Goal: Task Accomplishment & Management: Complete application form

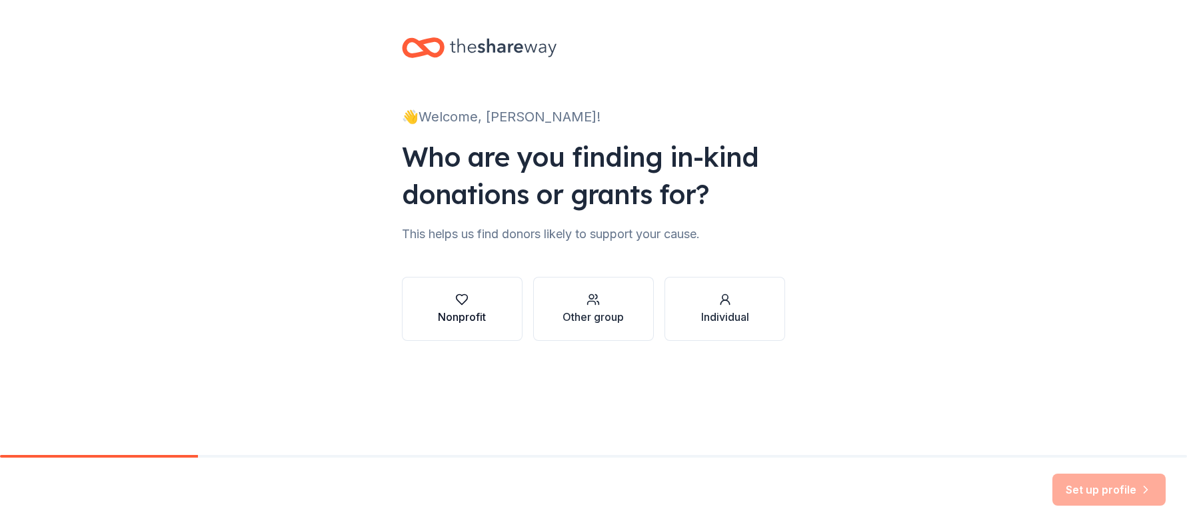
click at [469, 309] on div "Nonprofit" at bounding box center [462, 317] width 48 height 16
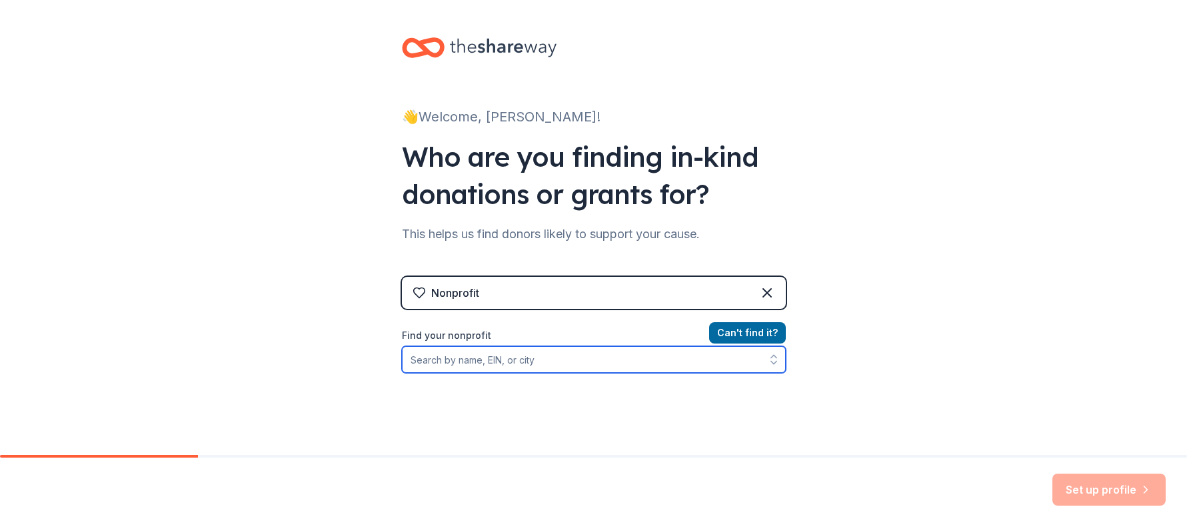
click at [415, 359] on input "Find your nonprofit" at bounding box center [594, 359] width 384 height 27
click at [767, 356] on icon "button" at bounding box center [773, 359] width 13 height 13
click at [431, 359] on input "Find your nonprofit" at bounding box center [594, 359] width 384 height 27
type input "Workforce Investment Board"
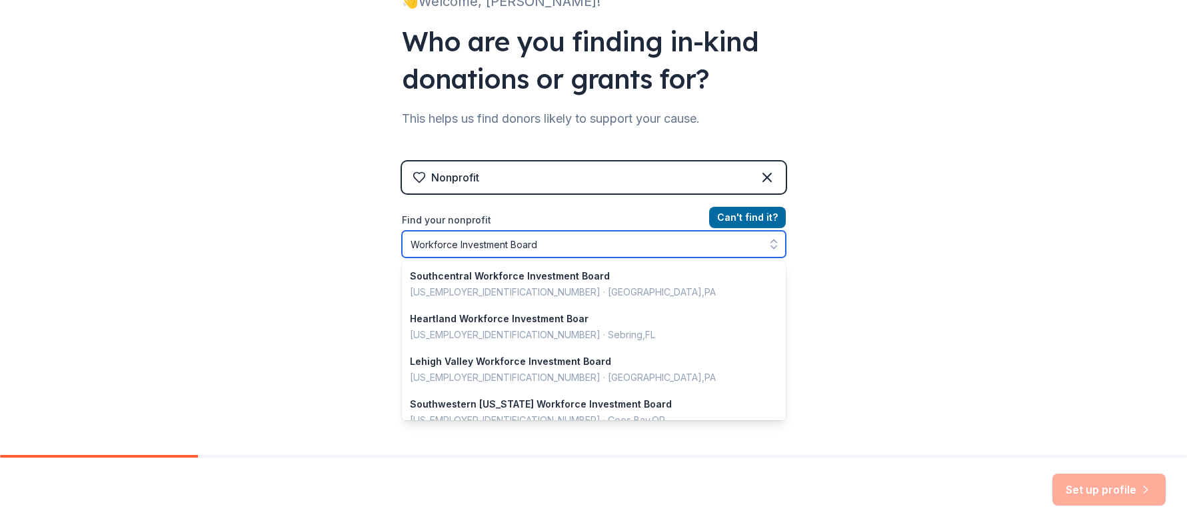
drag, startPoint x: 560, startPoint y: 252, endPoint x: 299, endPoint y: 207, distance: 265.7
click at [299, 207] on div "👋 Welcome, Sherri! Who are you finding in-kind donations or grants for? This he…" at bounding box center [593, 170] width 1187 height 570
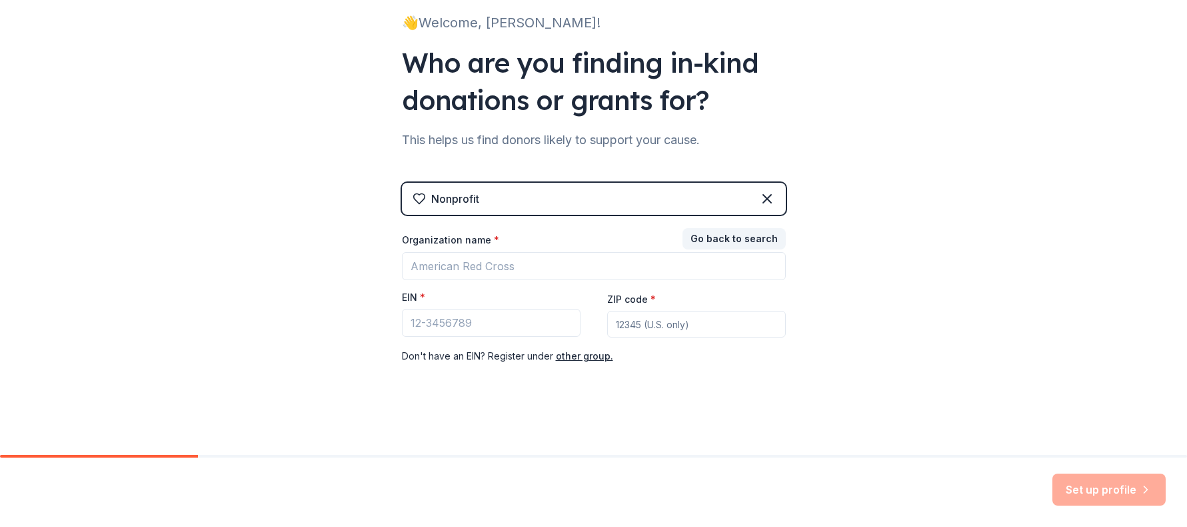
scroll to position [94, 0]
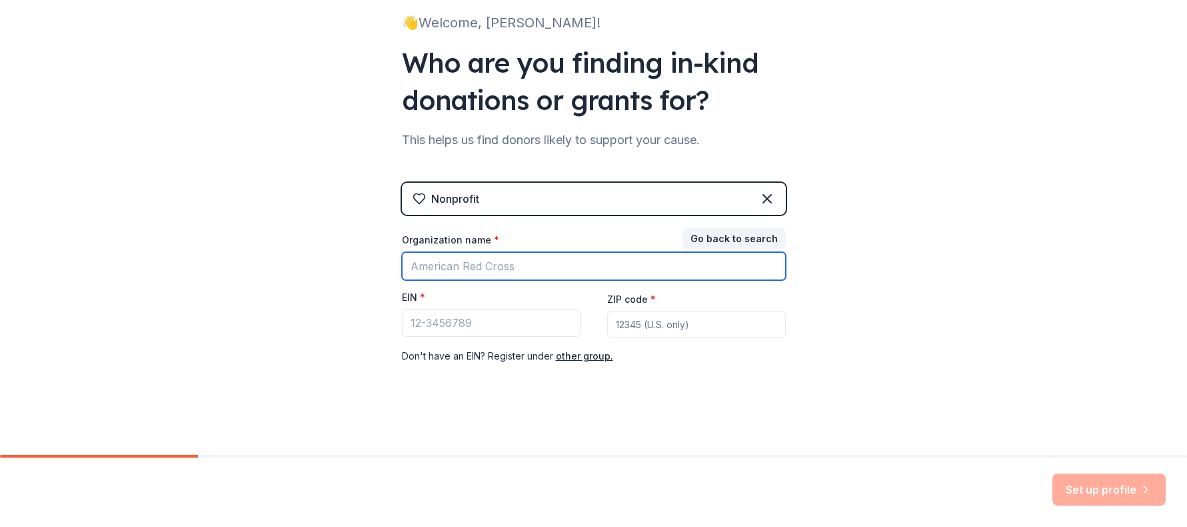
click at [451, 261] on input "Organization name *" at bounding box center [594, 266] width 384 height 28
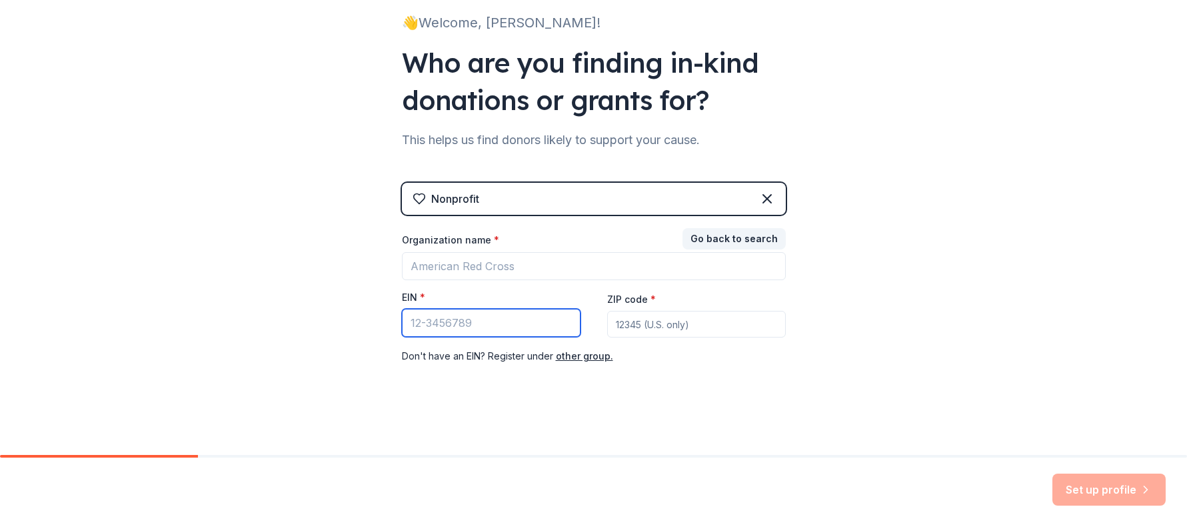
click at [423, 325] on input "EIN *" at bounding box center [491, 323] width 179 height 28
type input "[US_EMPLOYER_IDENTIFICATION_NUMBER]"
click at [622, 324] on input "ZIP code *" at bounding box center [696, 324] width 179 height 27
type input "64801"
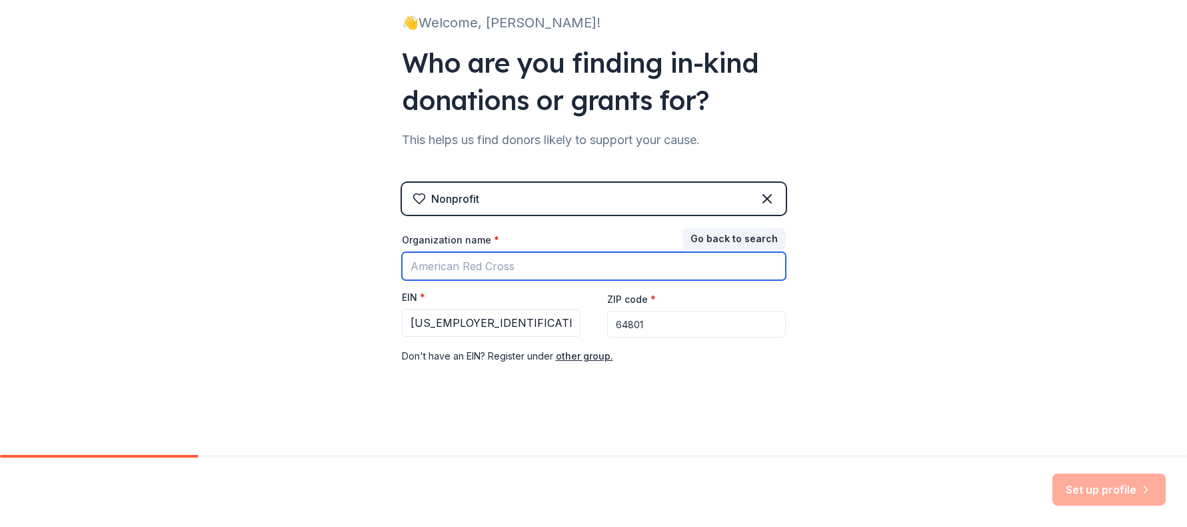
click at [451, 263] on input "Organization name *" at bounding box center [594, 266] width 384 height 28
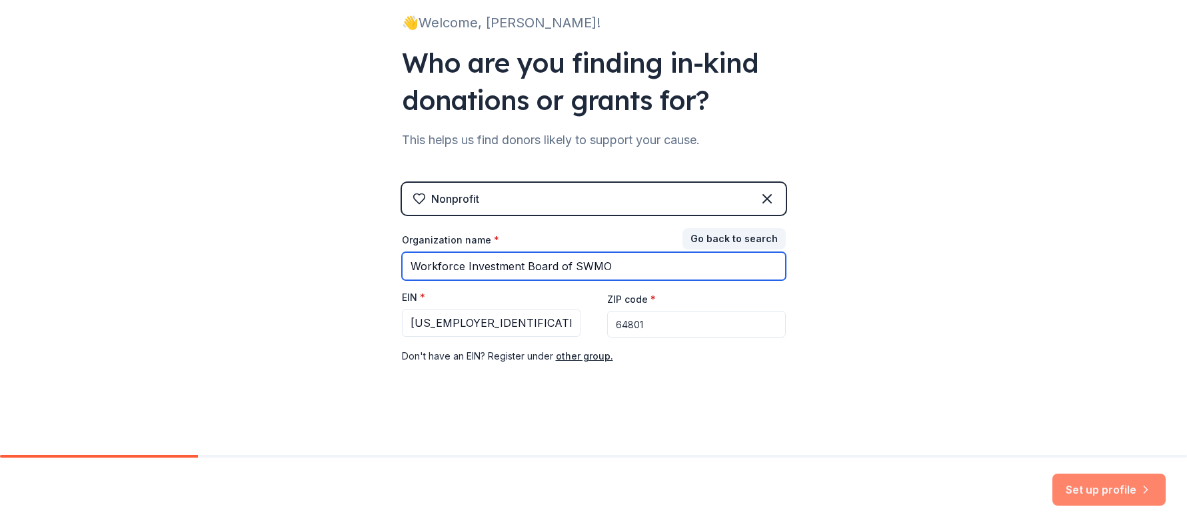
type input "Workforce Investment Board of SWMO"
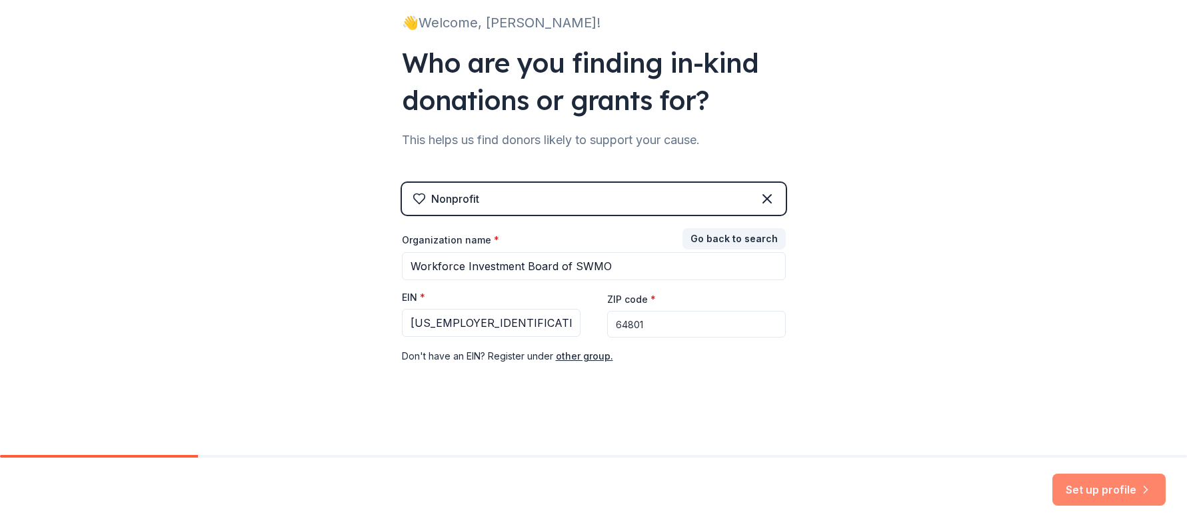
click at [1093, 487] on button "Set up profile" at bounding box center [1108, 489] width 113 height 32
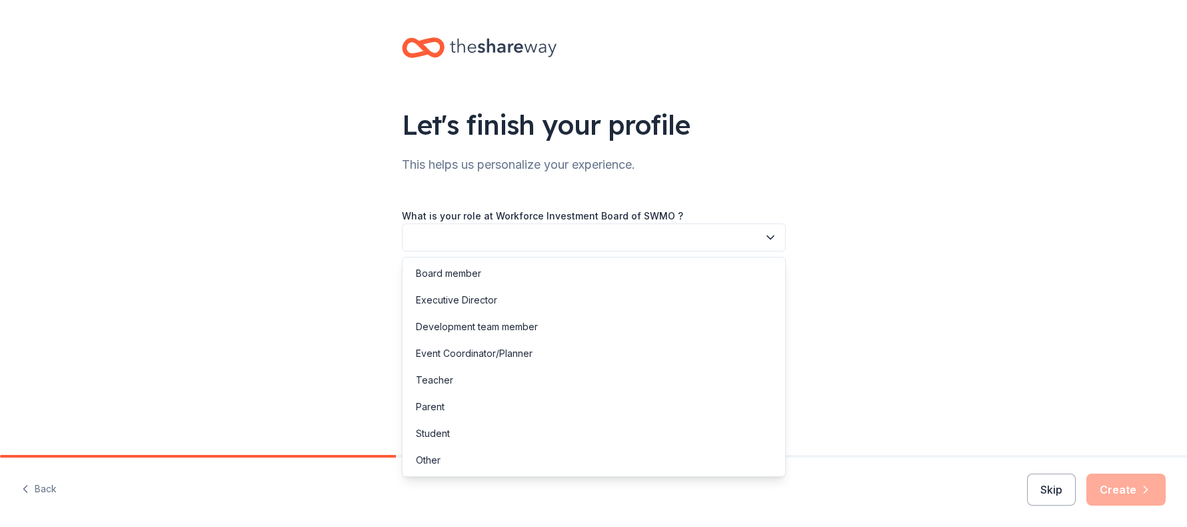
click at [536, 228] on button "button" at bounding box center [594, 237] width 384 height 28
click at [423, 301] on div "Executive Director" at bounding box center [456, 300] width 81 height 16
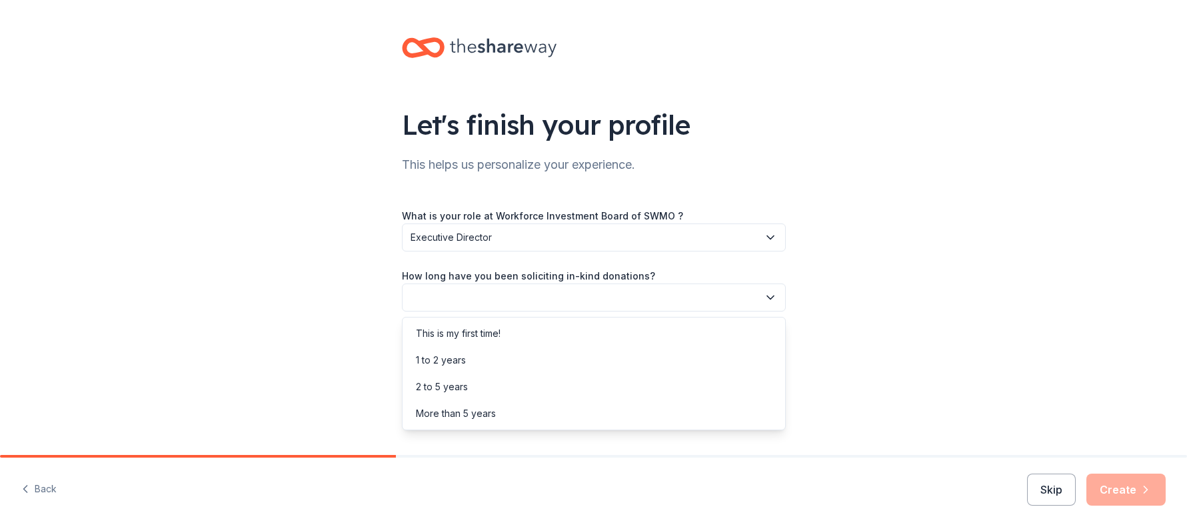
click at [427, 295] on button "button" at bounding box center [594, 297] width 384 height 28
click at [460, 413] on div "More than 5 years" at bounding box center [456, 413] width 80 height 16
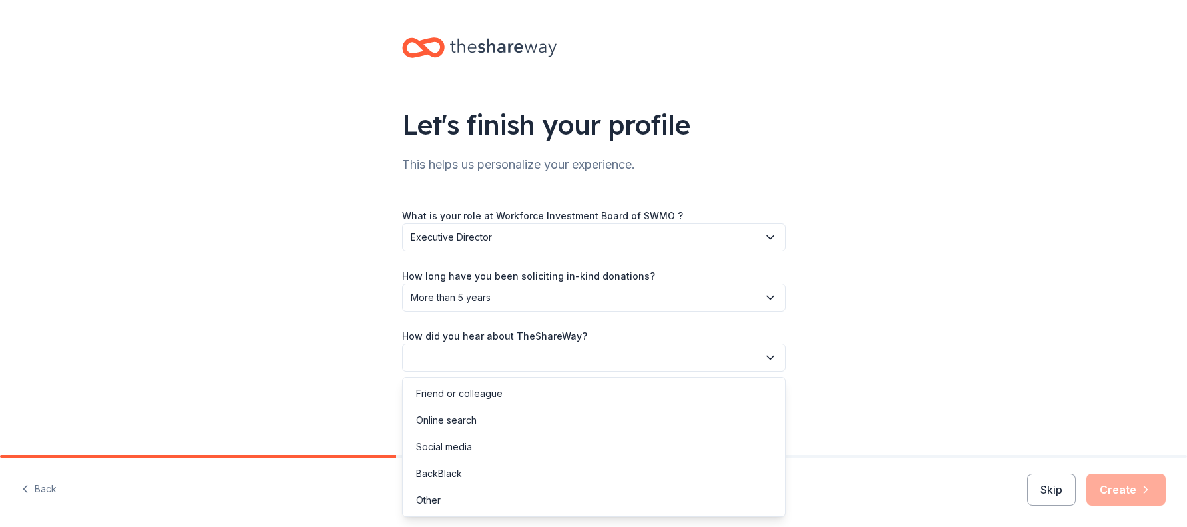
click at [478, 351] on button "button" at bounding box center [594, 357] width 384 height 28
click at [461, 423] on div "Online search" at bounding box center [446, 420] width 61 height 16
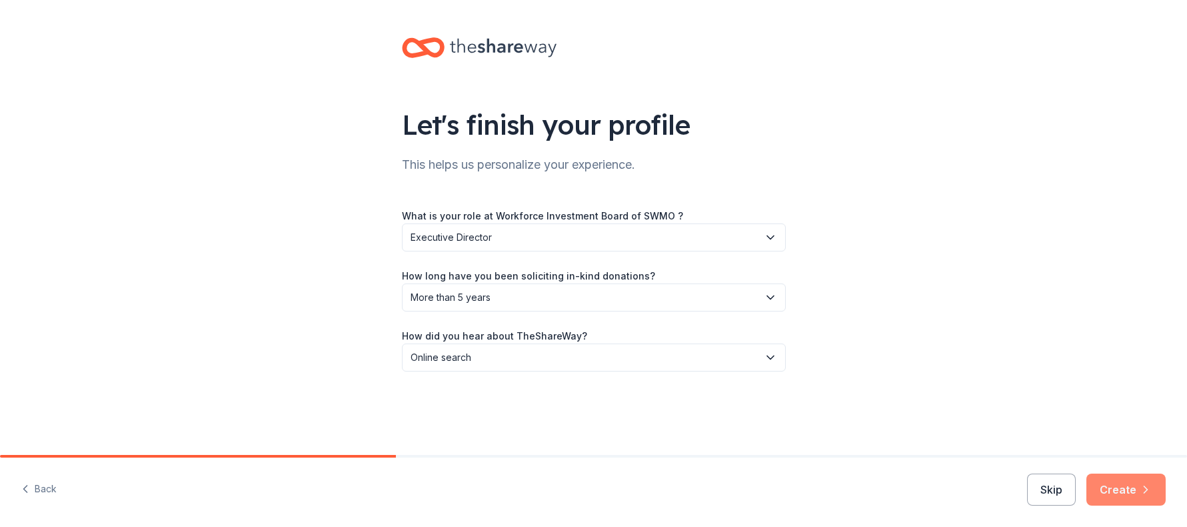
click at [1120, 489] on button "Create" at bounding box center [1125, 489] width 79 height 32
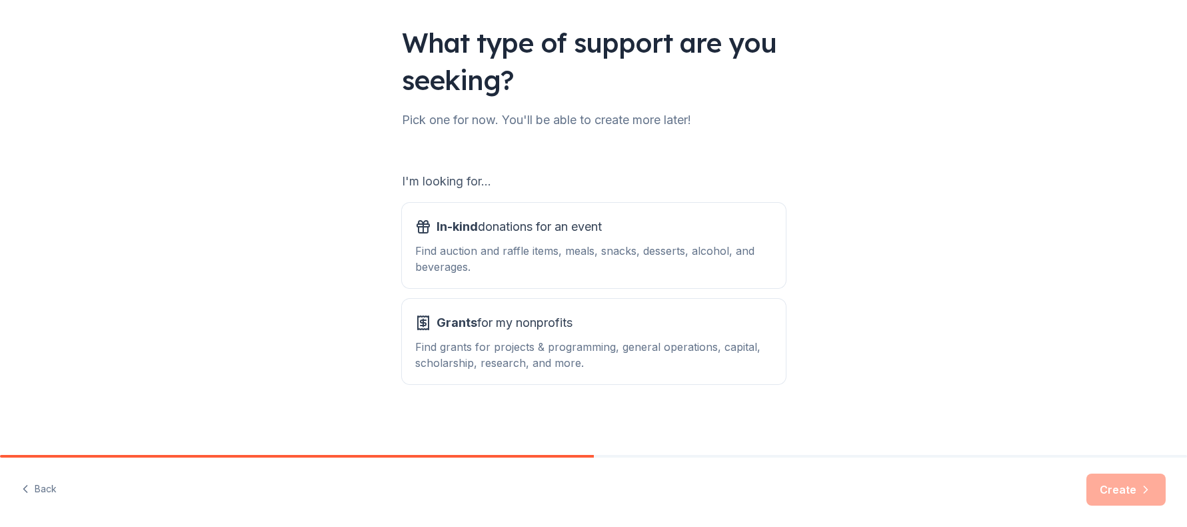
scroll to position [83, 0]
click at [480, 247] on div "Find auction and raffle items, meals, snacks, desserts, alcohol, and beverages." at bounding box center [593, 257] width 357 height 32
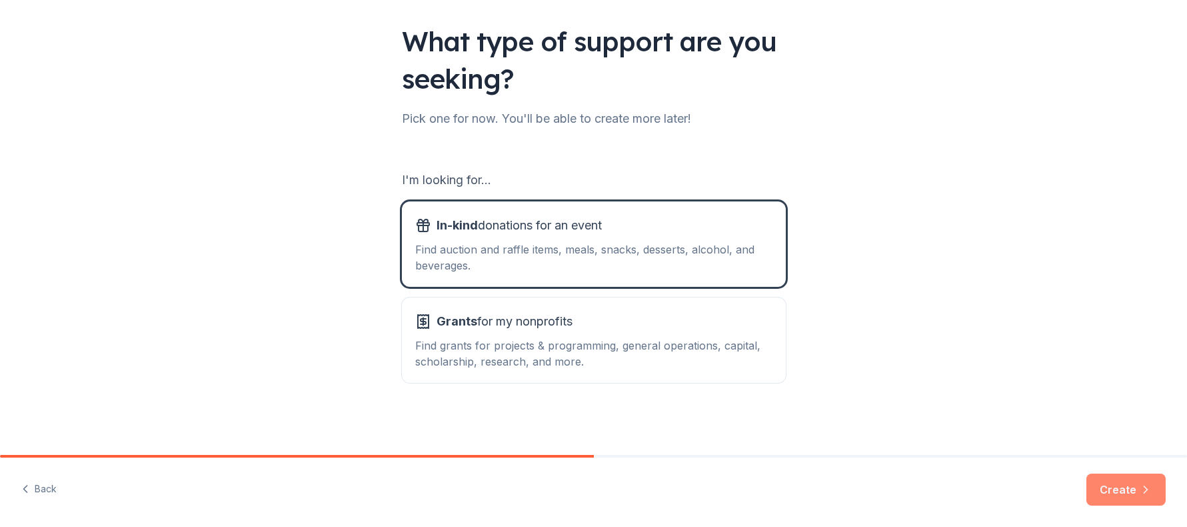
click at [1132, 490] on button "Create" at bounding box center [1125, 489] width 79 height 32
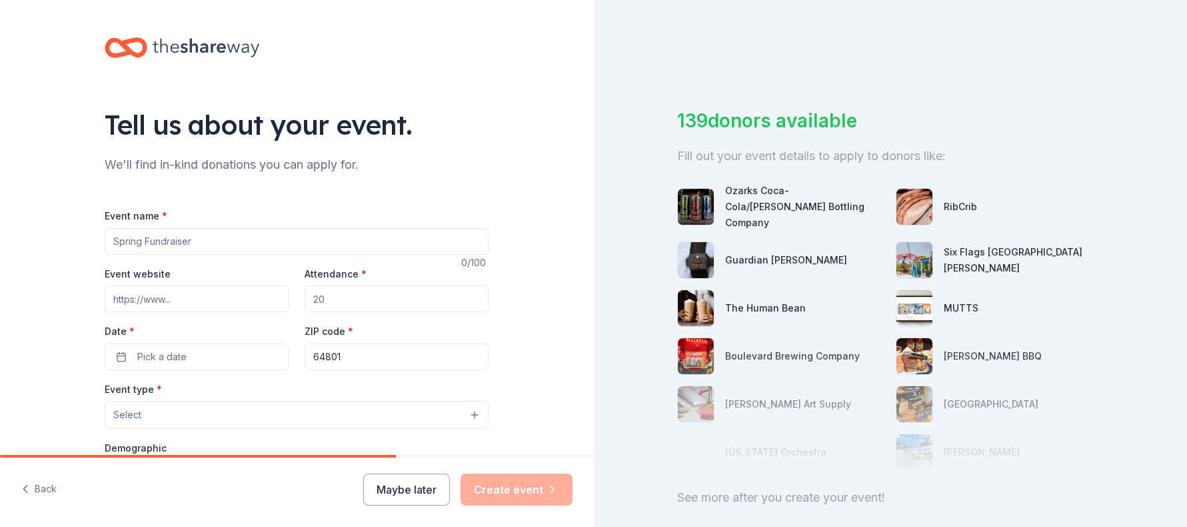
click at [200, 236] on input "Event name *" at bounding box center [297, 241] width 384 height 27
type input "Build My Future and Advanced Manufacturing"
click at [137, 297] on input "Event website" at bounding box center [197, 298] width 184 height 27
type input "BuildMyFutureSWMO.com"
click at [327, 301] on input "Attendance *" at bounding box center [397, 298] width 184 height 27
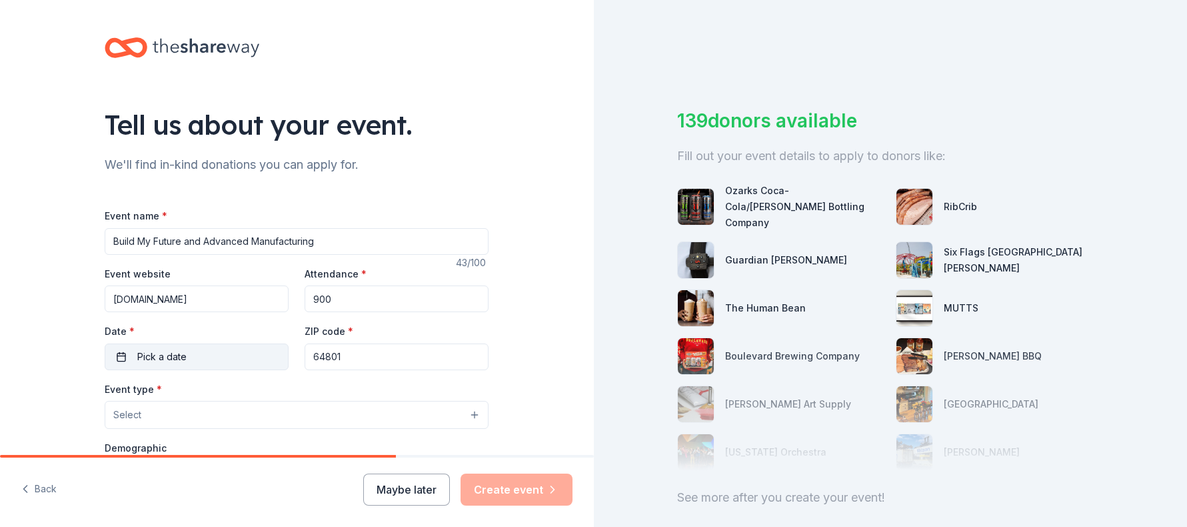
type input "900"
click at [189, 349] on button "Pick a date" at bounding box center [197, 356] width 184 height 27
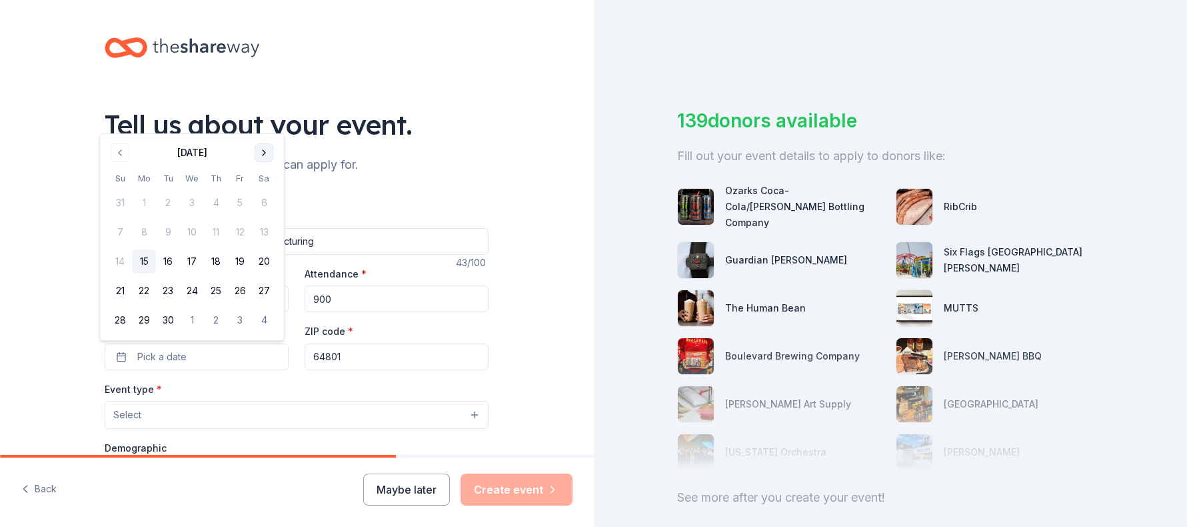
click at [265, 145] on button "Go to next month" at bounding box center [264, 152] width 19 height 19
click at [210, 289] on button "23" at bounding box center [216, 291] width 24 height 24
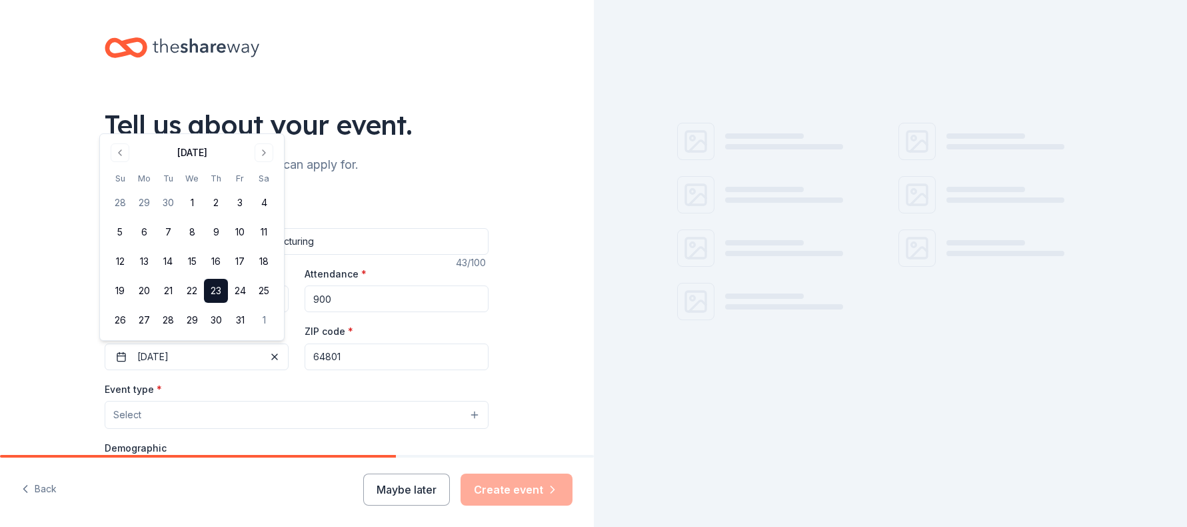
click at [360, 358] on input "64801" at bounding box center [397, 356] width 184 height 27
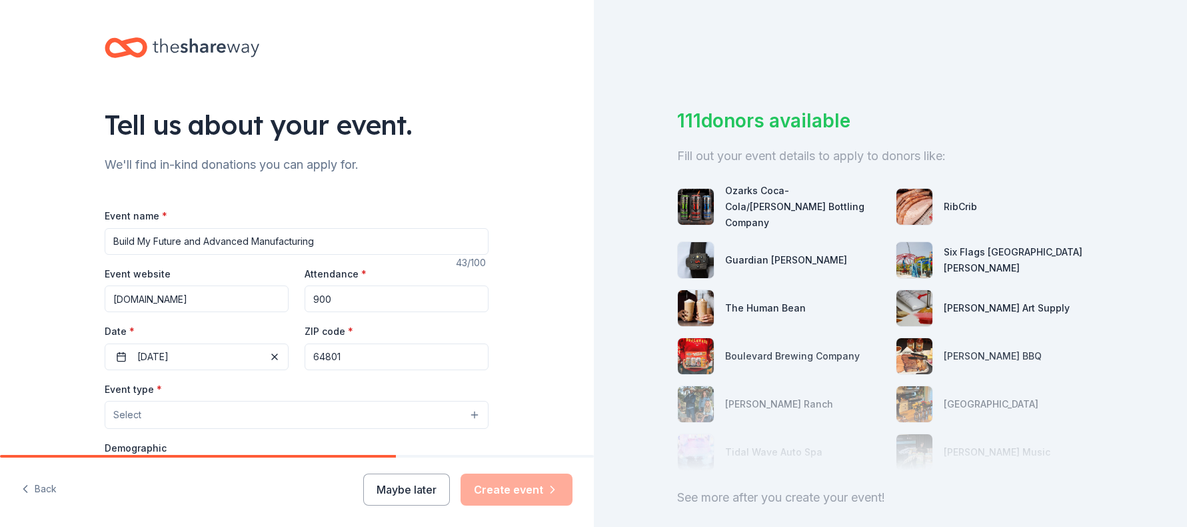
click at [161, 407] on button "Select" at bounding box center [297, 415] width 384 height 28
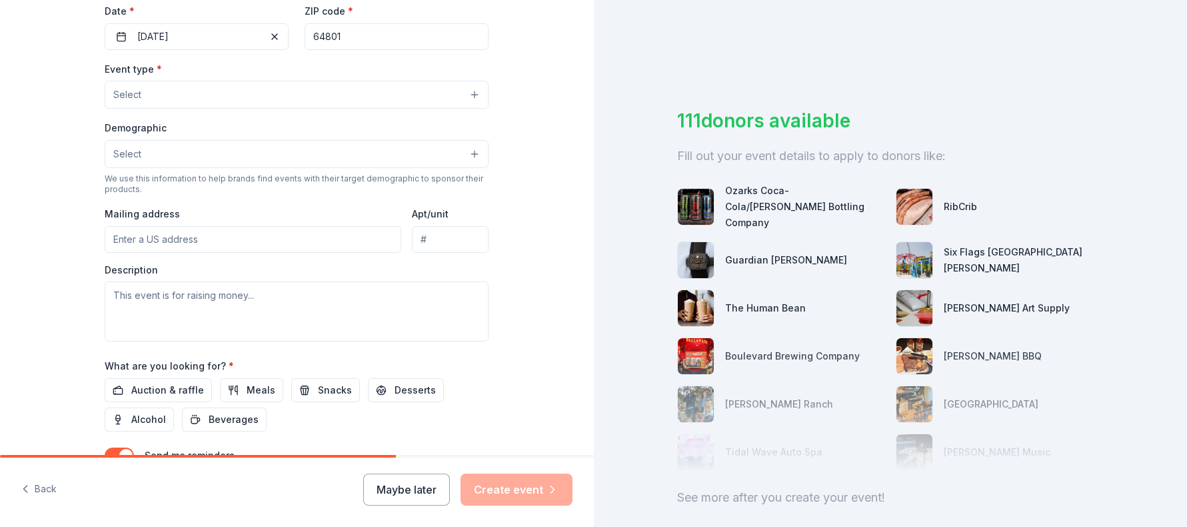
click at [154, 91] on button "Select" at bounding box center [297, 95] width 384 height 28
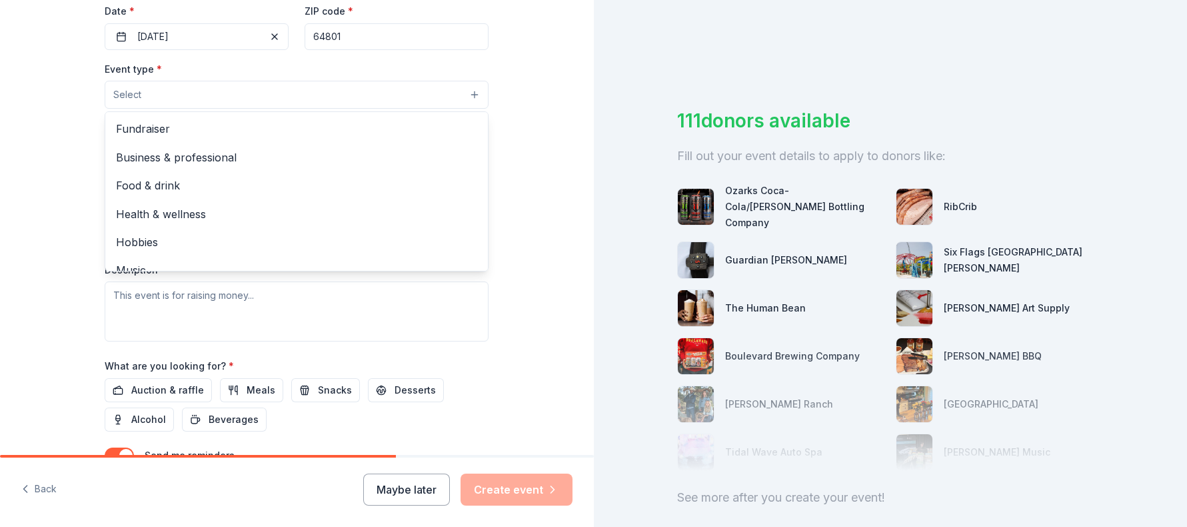
click at [154, 91] on button "Select" at bounding box center [297, 95] width 384 height 28
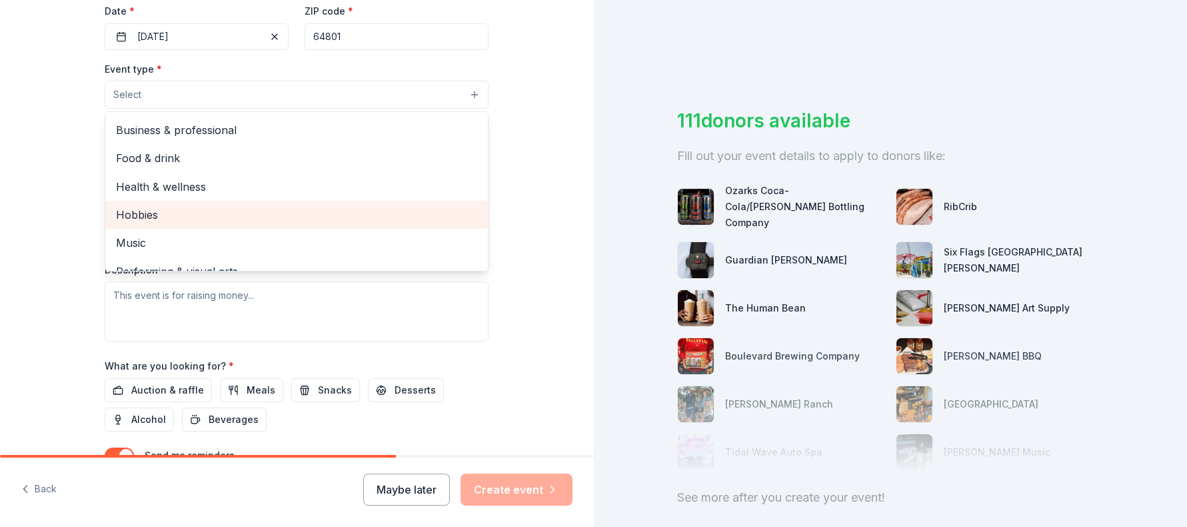
scroll to position [45, 0]
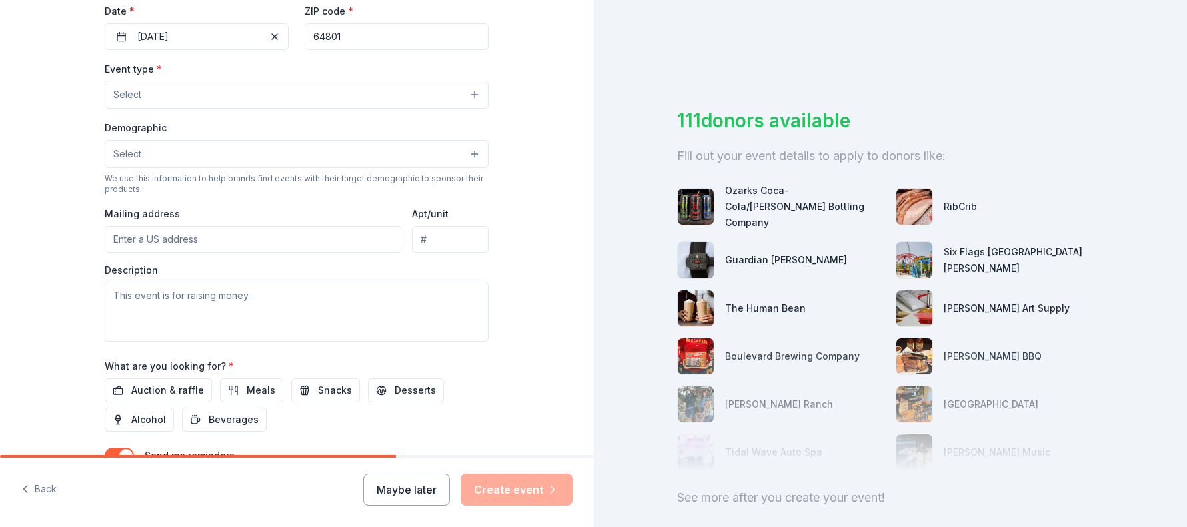
click at [471, 91] on button "Select" at bounding box center [297, 95] width 384 height 28
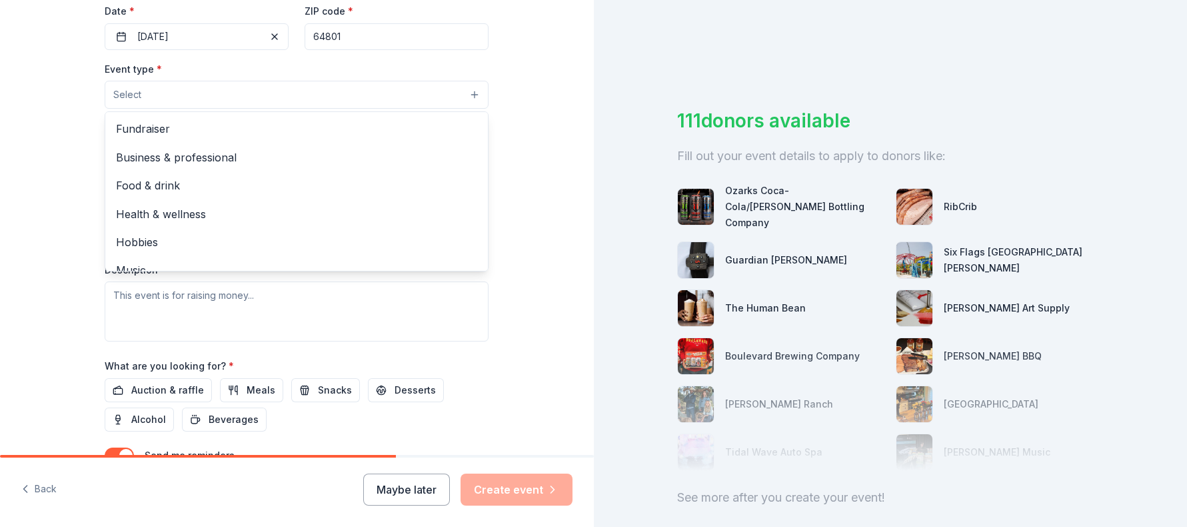
click at [185, 88] on button "Select" at bounding box center [297, 95] width 384 height 28
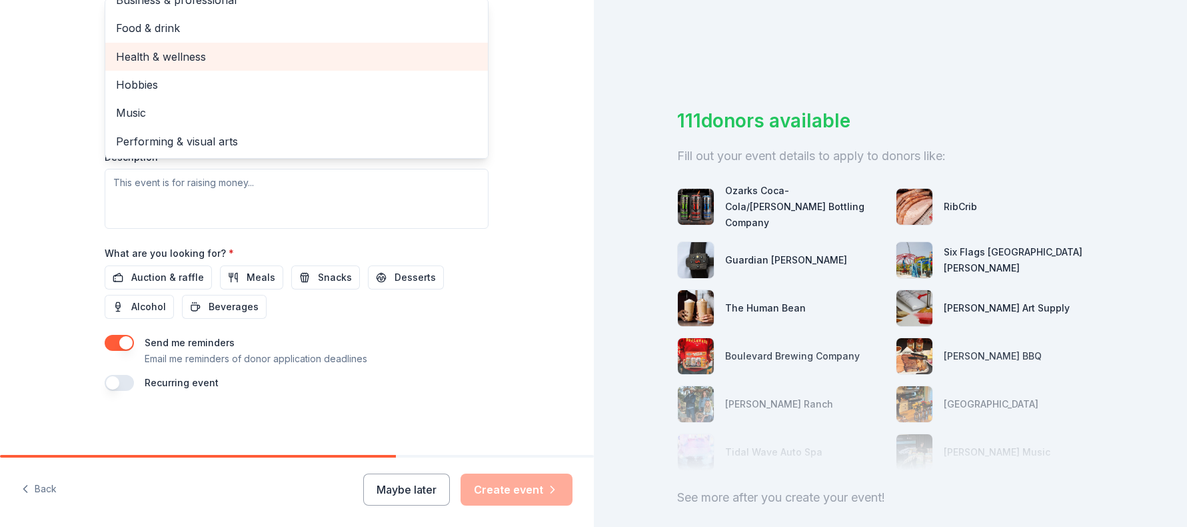
scroll to position [0, 0]
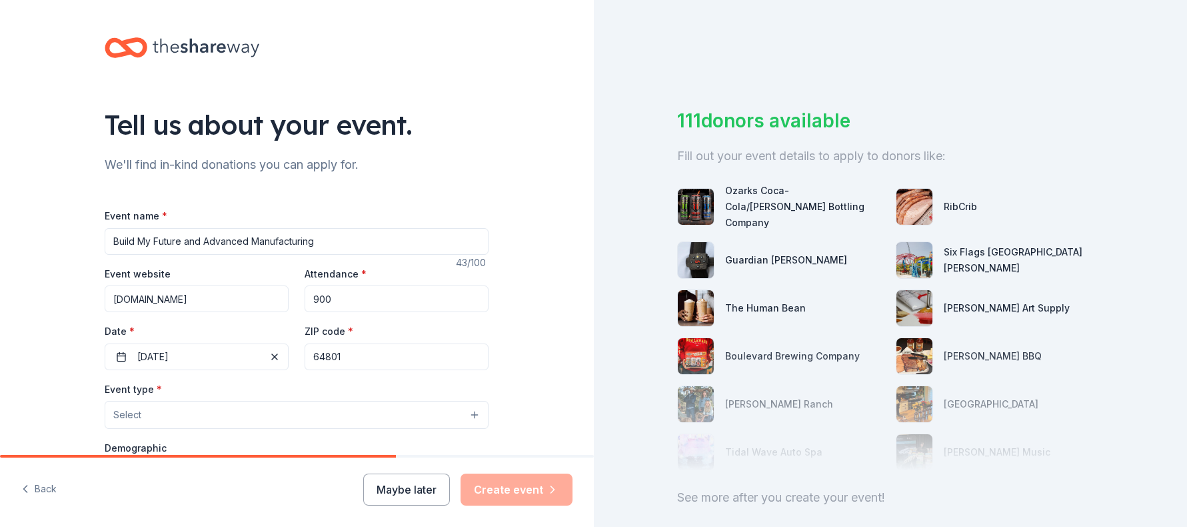
click at [131, 417] on span "Select" at bounding box center [127, 415] width 28 height 16
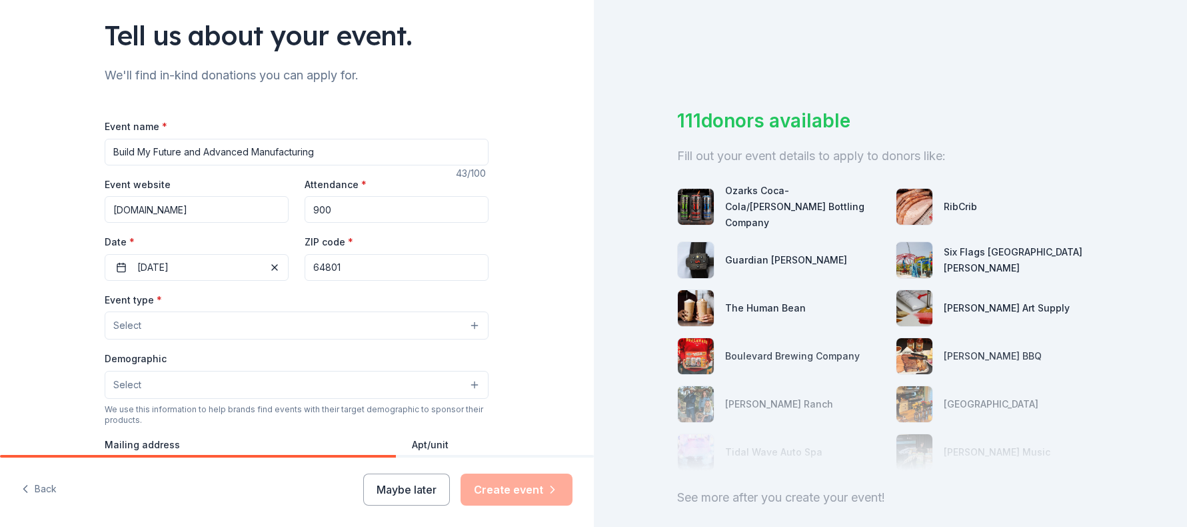
scroll to position [97, 0]
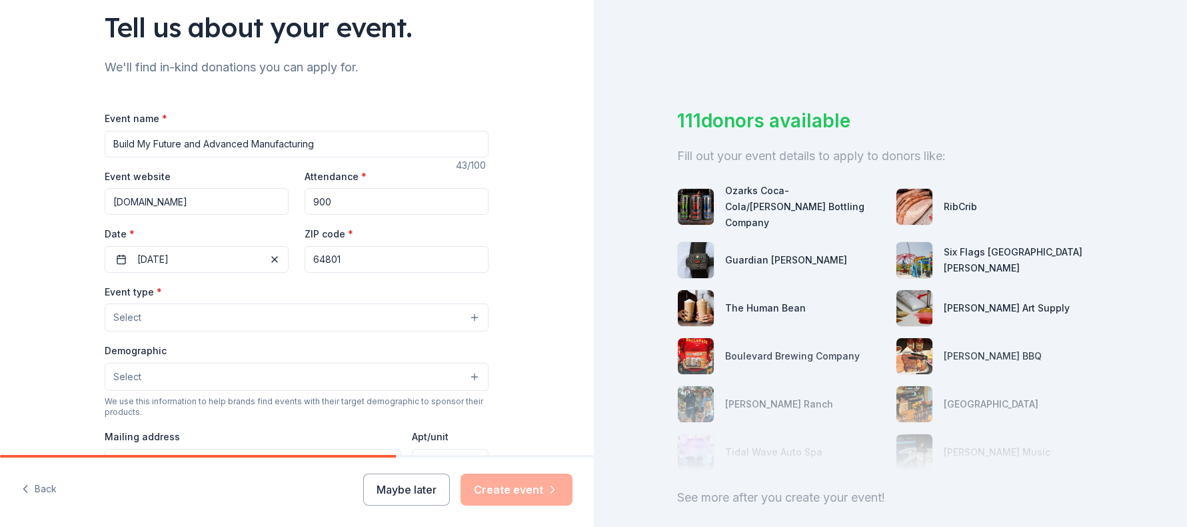
click at [139, 317] on button "Select" at bounding box center [297, 317] width 384 height 28
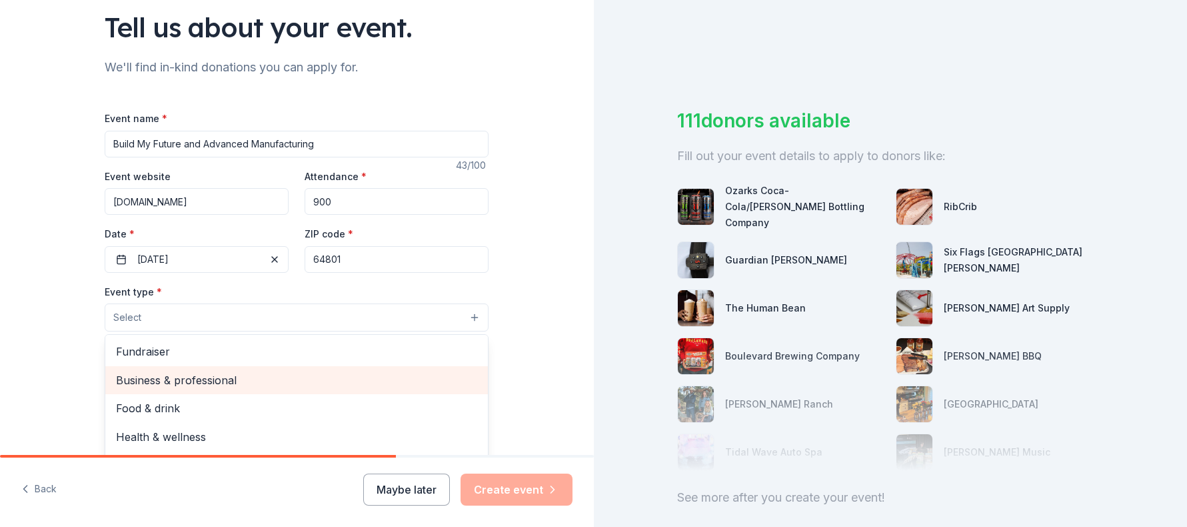
click at [148, 385] on span "Business & professional" at bounding box center [296, 379] width 361 height 17
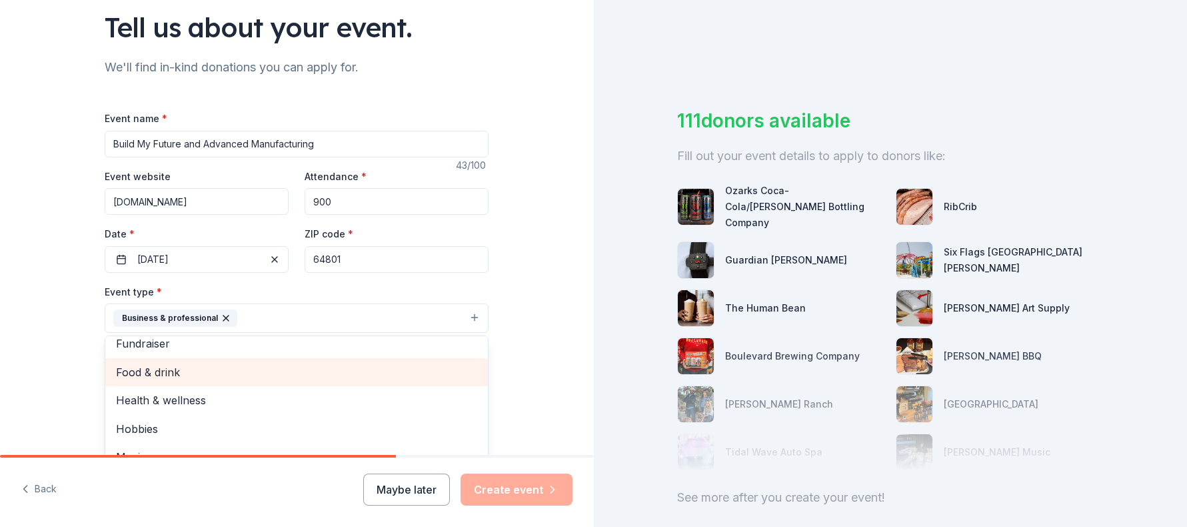
scroll to position [16, 0]
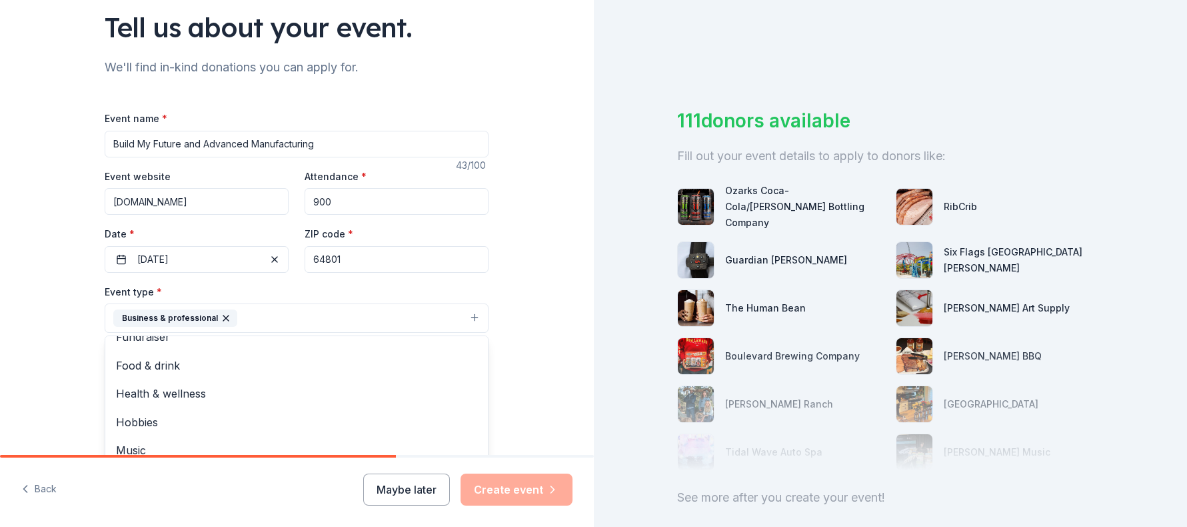
click at [520, 324] on div "Tell us about your event. We'll find in-kind donations you can apply for. Event…" at bounding box center [297, 347] width 594 height 888
click at [139, 378] on button "Select" at bounding box center [297, 378] width 384 height 28
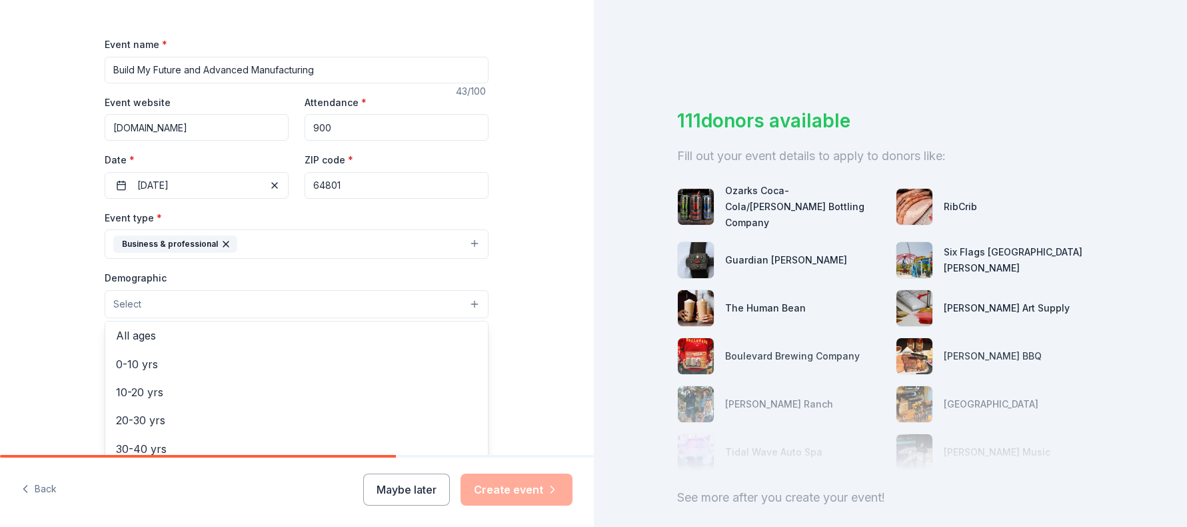
scroll to position [72, 0]
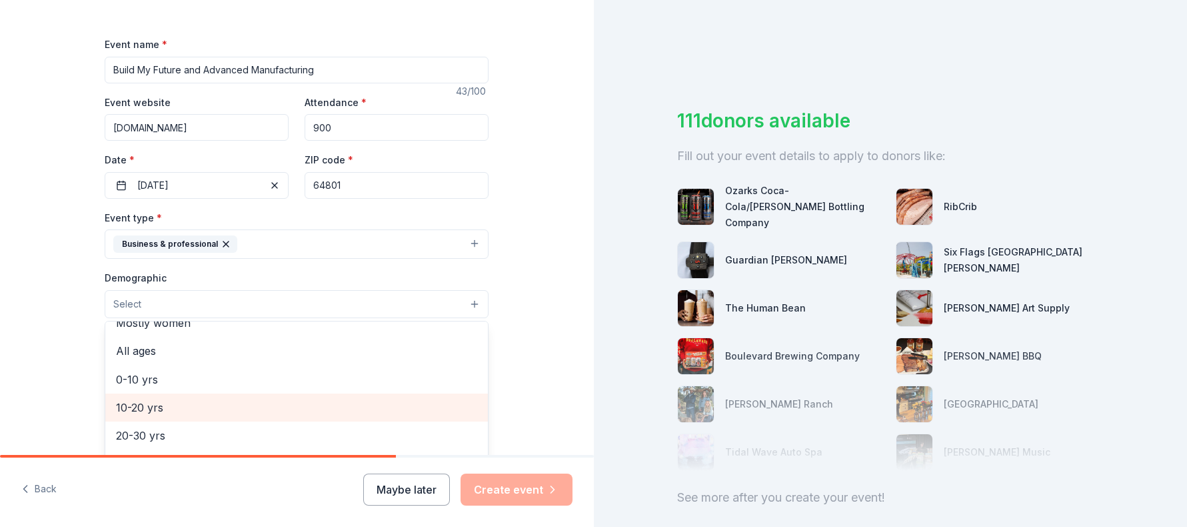
click at [182, 399] on span "10-20 yrs" at bounding box center [296, 407] width 361 height 17
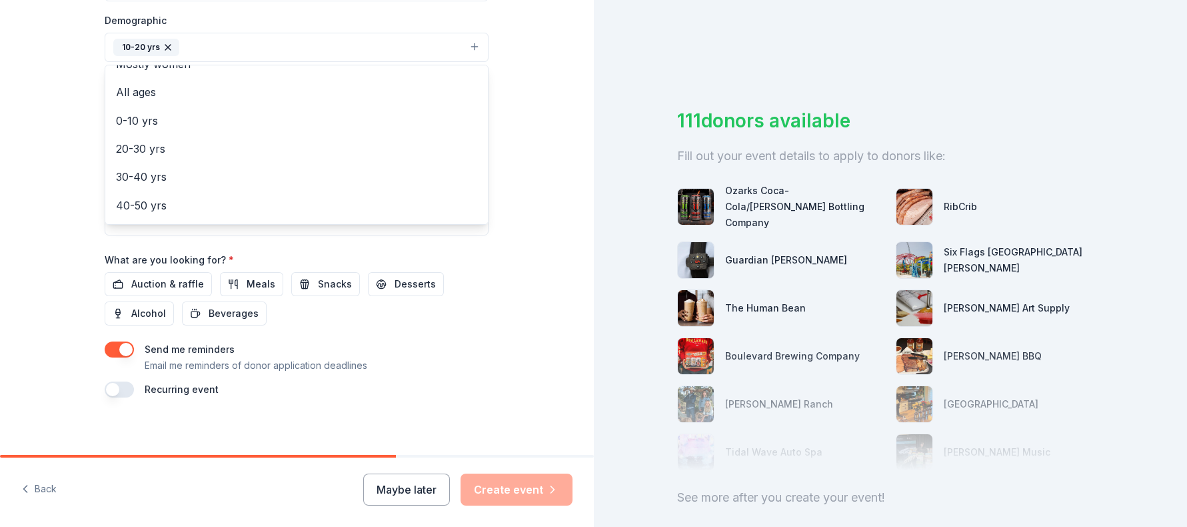
scroll to position [435, 0]
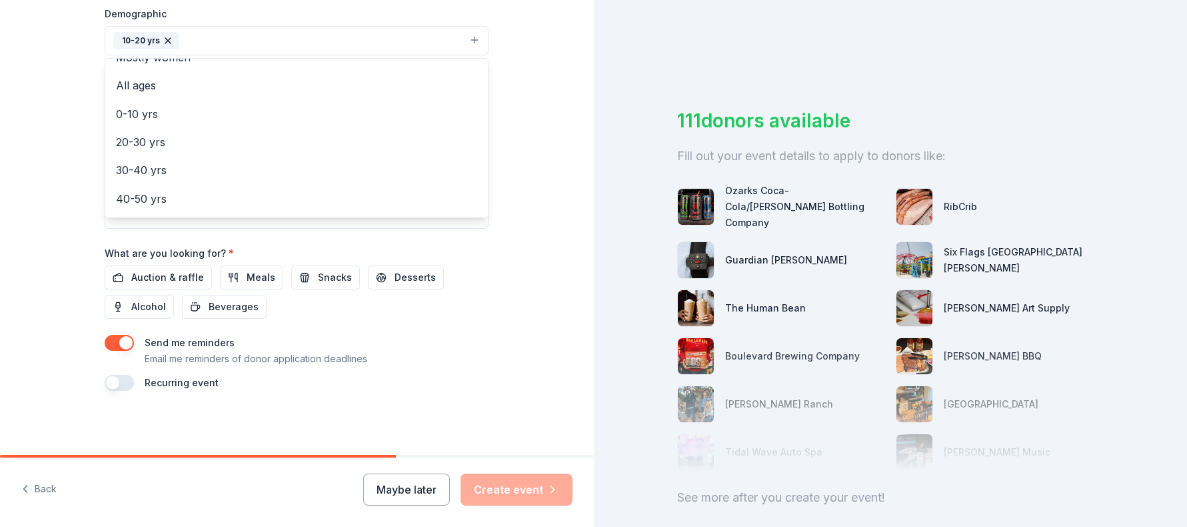
click at [509, 360] on div "Tell us about your event. We'll find in-kind donations you can apply for. Event…" at bounding box center [297, 10] width 594 height 890
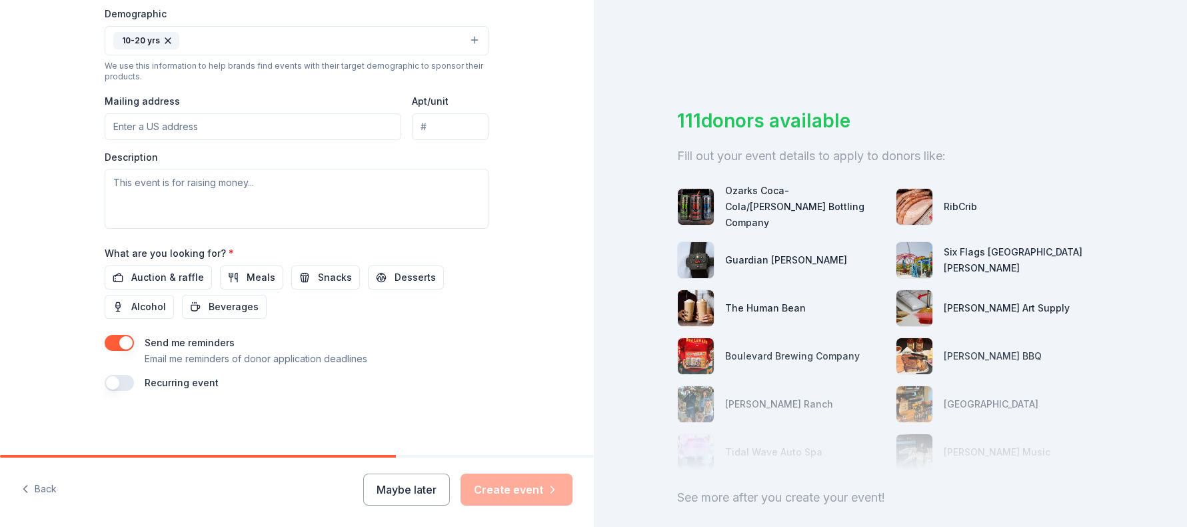
click at [133, 127] on input "Mailing address" at bounding box center [253, 126] width 297 height 27
type input "730 S Wall Ave"
click at [169, 187] on textarea at bounding box center [297, 199] width 384 height 60
paste textarea "Build My Future and Advanced Manufacturing is a hands-on experience for 8th gra…"
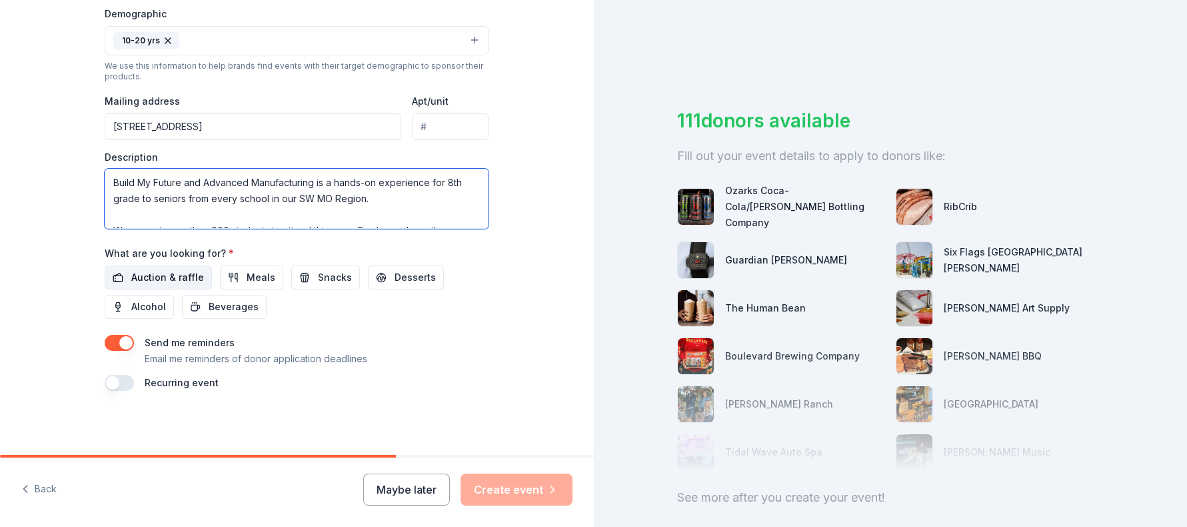
type textarea "Build My Future and Advanced Manufacturing is a hands-on experience for 8th gra…"
click at [186, 277] on span "Auction & raffle" at bounding box center [167, 277] width 73 height 16
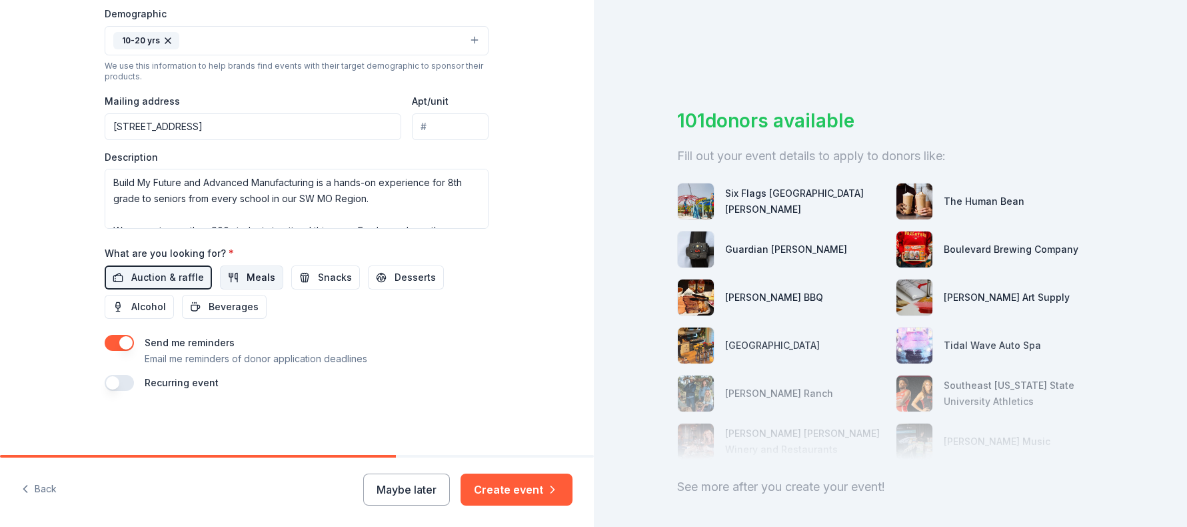
click at [262, 275] on span "Meals" at bounding box center [261, 277] width 29 height 16
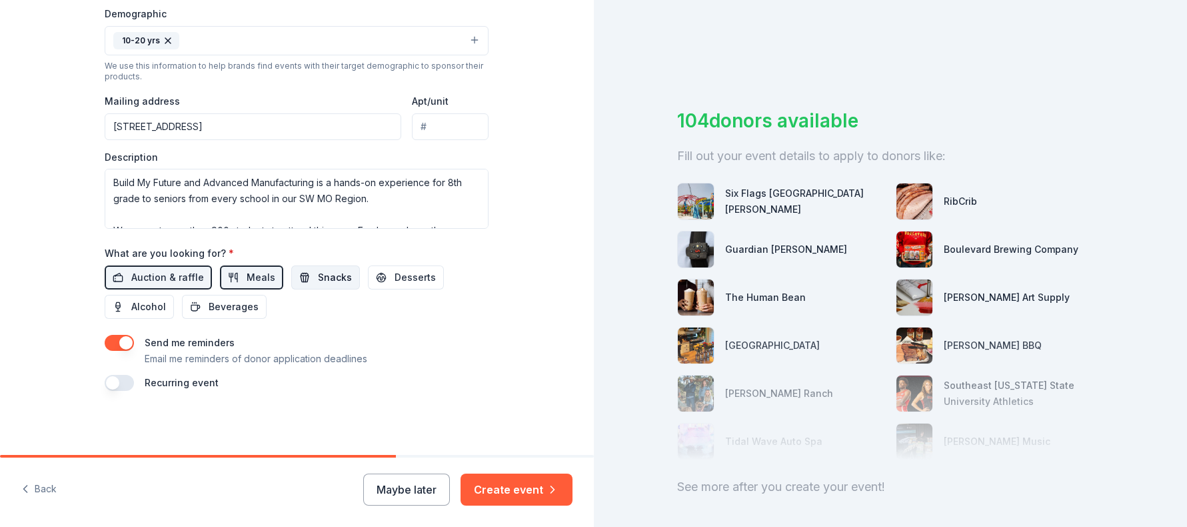
click at [327, 280] on span "Snacks" at bounding box center [335, 277] width 34 height 16
click at [225, 303] on span "Beverages" at bounding box center [234, 307] width 50 height 16
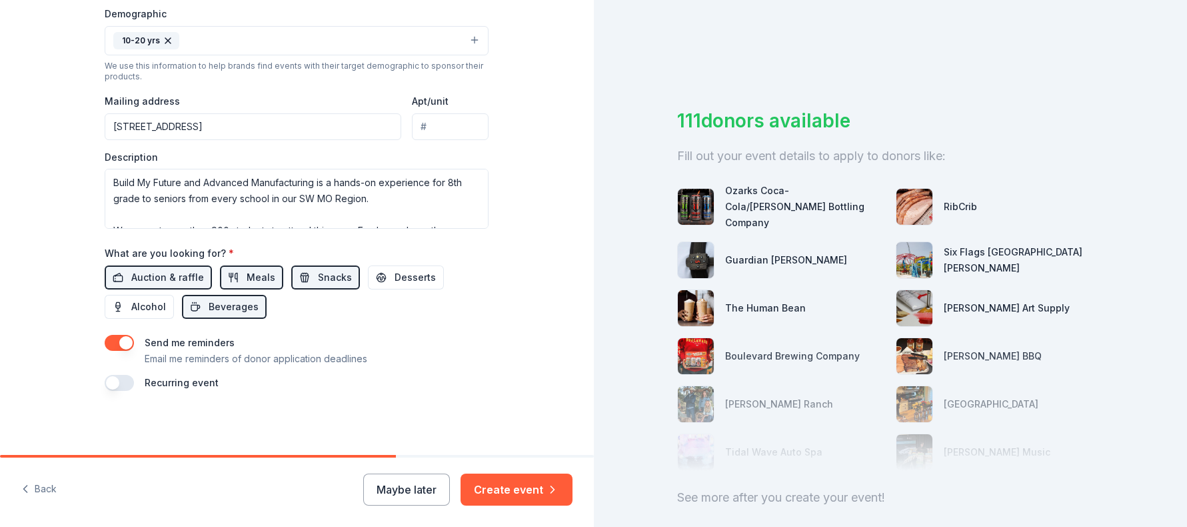
click at [111, 381] on button "button" at bounding box center [119, 383] width 29 height 16
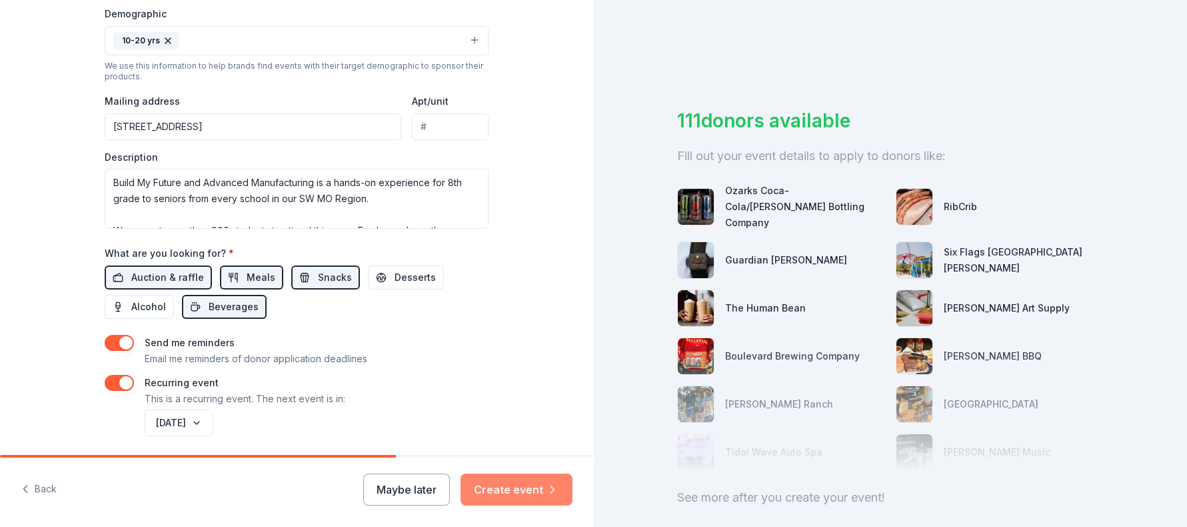
click at [535, 489] on button "Create event" at bounding box center [517, 489] width 112 height 32
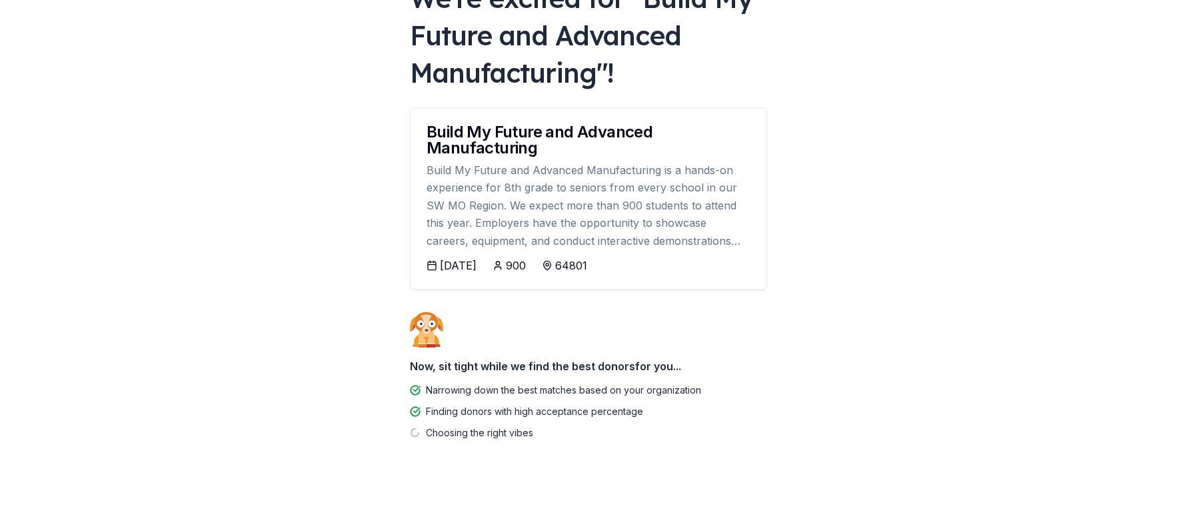
scroll to position [107, 0]
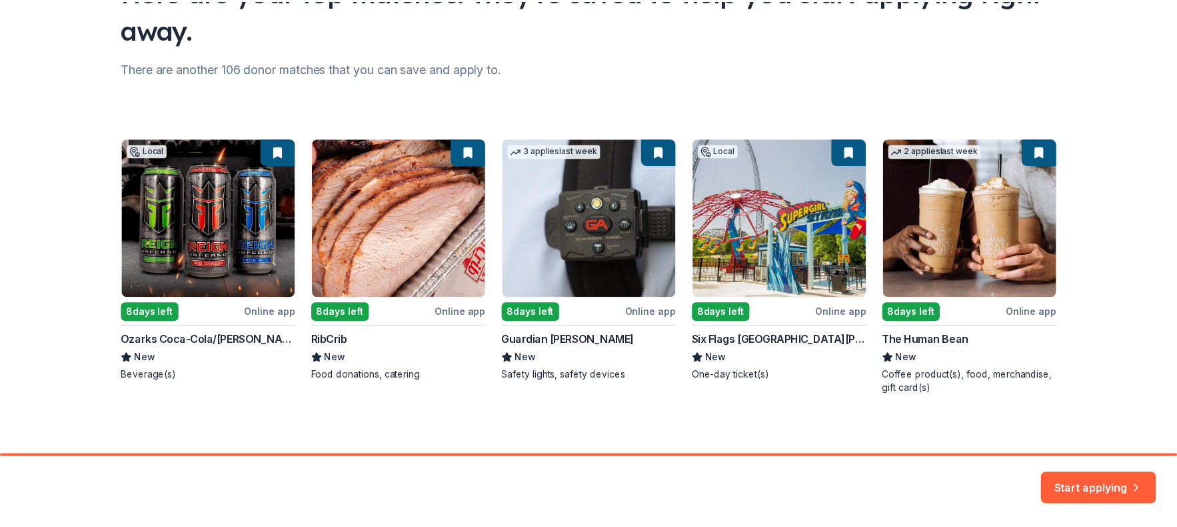
scroll to position [135, 0]
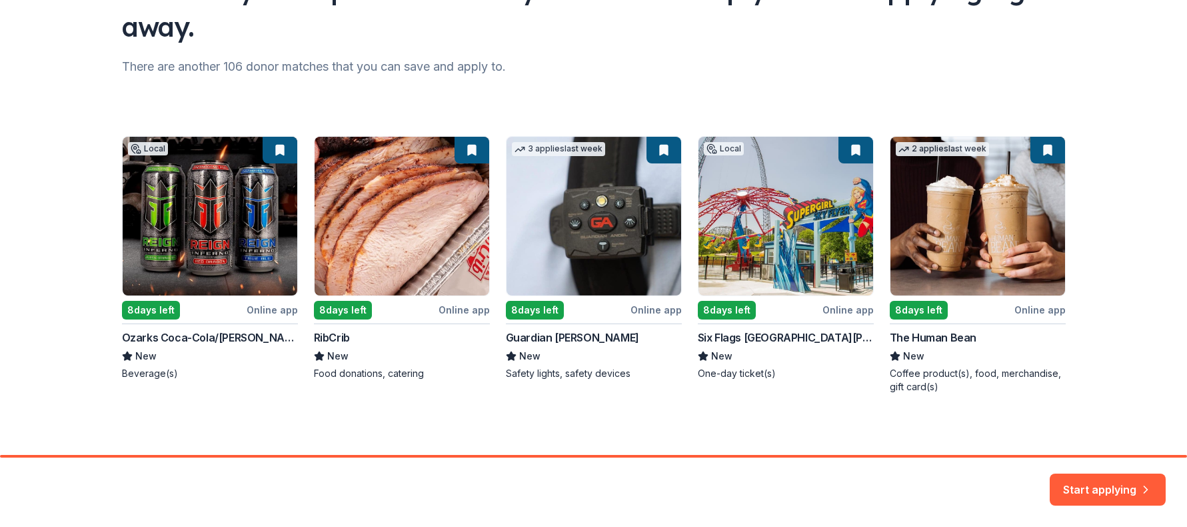
click at [167, 233] on div "Local 8 days left Online app Ozarks Coca-Cola/Dr Pepper Bottling Company New Be…" at bounding box center [594, 264] width 944 height 257
click at [137, 310] on div "Local 8 days left Online app Ozarks Coca-Cola/Dr Pepper Bottling Company New Be…" at bounding box center [594, 264] width 944 height 257
click at [231, 248] on div "Local 8 days left Online app Ozarks Coca-Cola/Dr Pepper Bottling Company New Be…" at bounding box center [594, 264] width 944 height 257
click at [272, 309] on div "Local 8 days left Online app Ozarks Coca-Cola/Dr Pepper Bottling Company New Be…" at bounding box center [594, 264] width 944 height 257
click at [238, 234] on div "Local 8 days left Online app Ozarks Coca-Cola/Dr Pepper Bottling Company New Be…" at bounding box center [594, 264] width 944 height 257
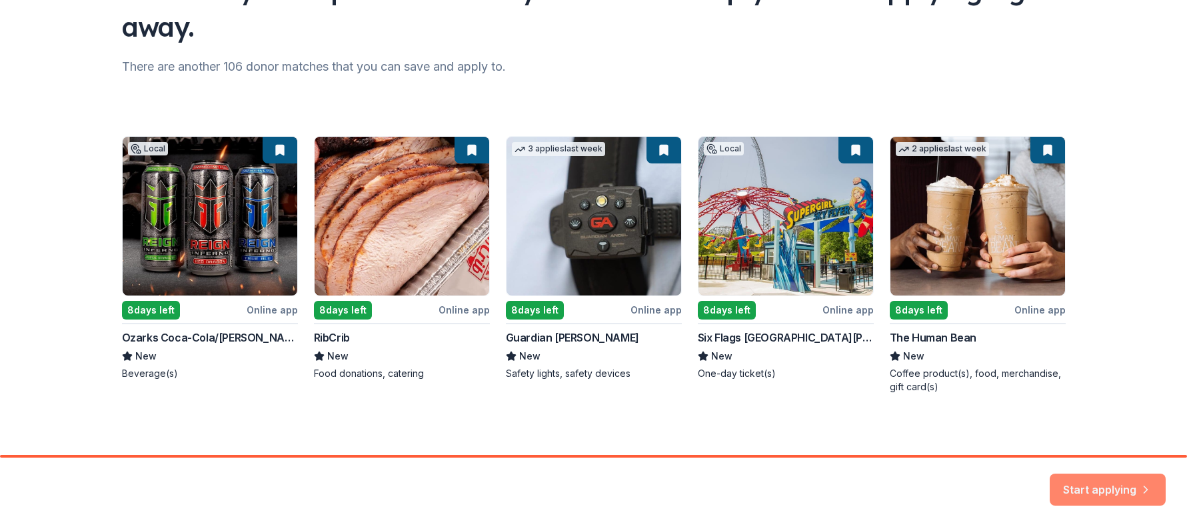
click at [1116, 481] on button "Start applying" at bounding box center [1108, 481] width 116 height 32
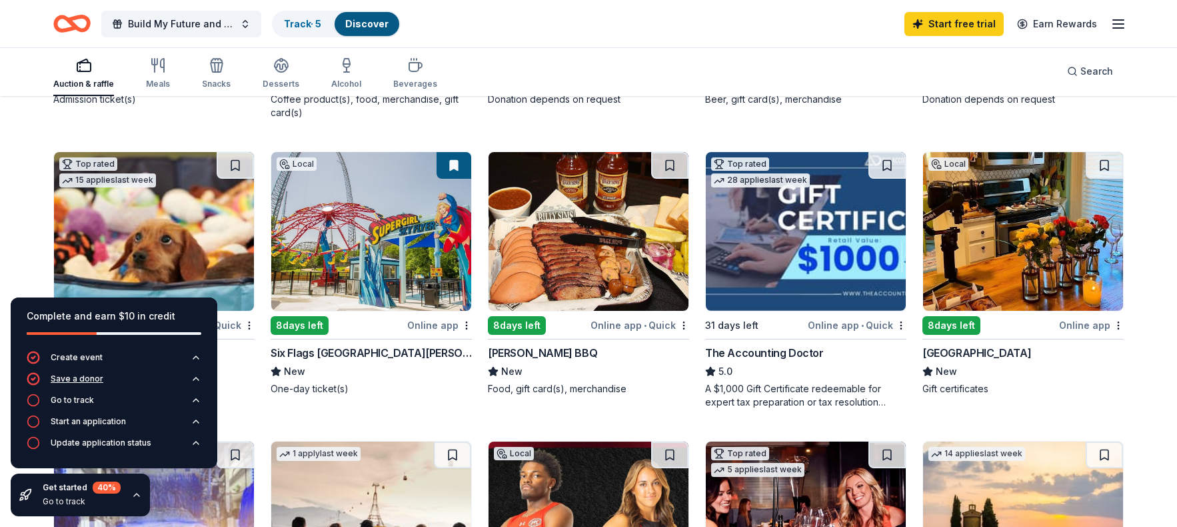
scroll to position [373, 0]
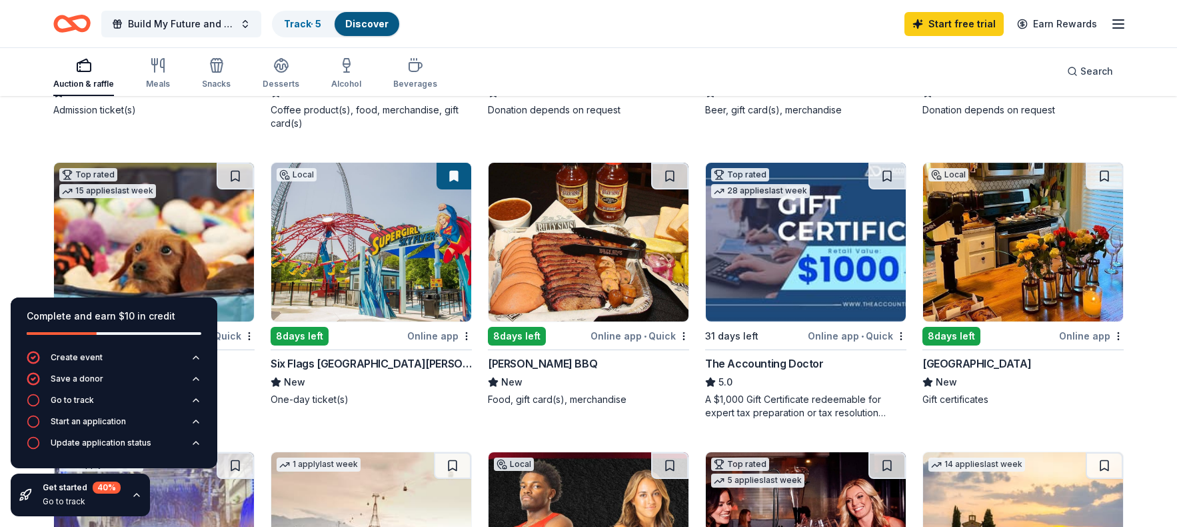
click at [479, 399] on div "Local 17 days left Online app • Quick The Magic House New Admission ticket(s) 2…" at bounding box center [588, 435] width 1070 height 1125
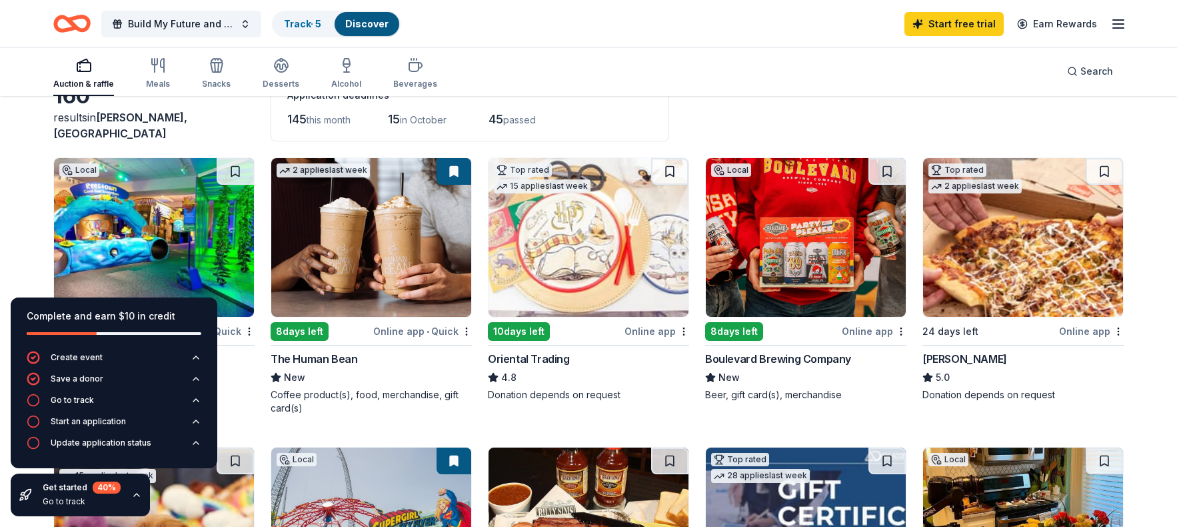
scroll to position [79, 0]
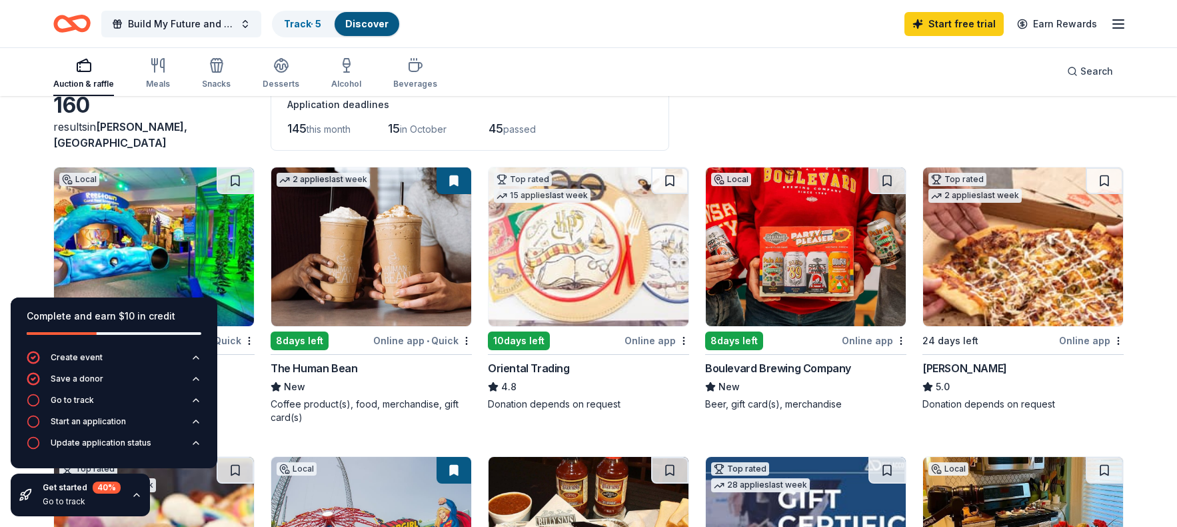
click at [349, 256] on img at bounding box center [371, 246] width 200 height 159
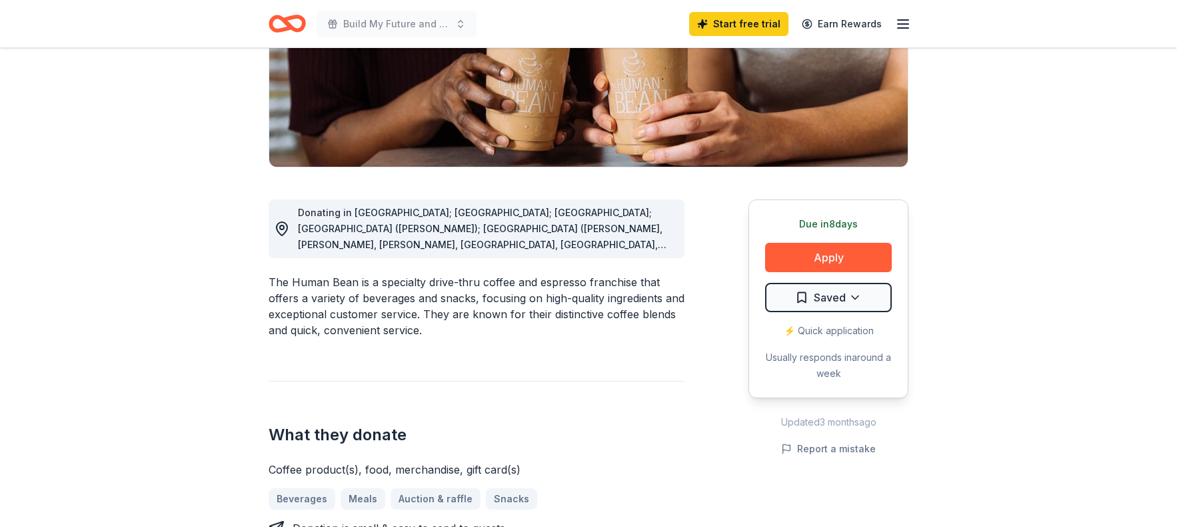
scroll to position [260, 0]
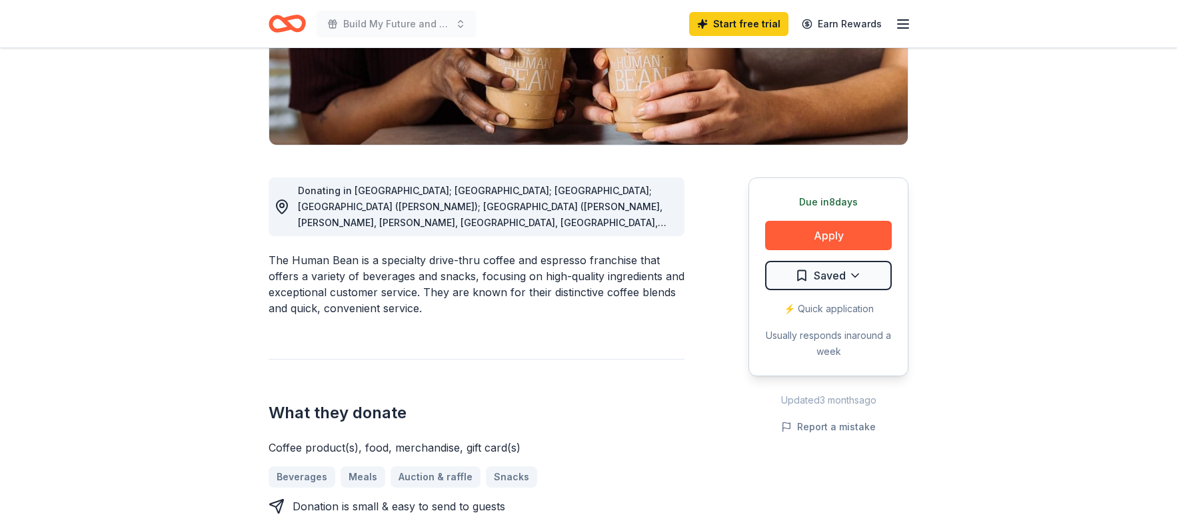
click at [601, 213] on div "Donating in AZ; CA; CO; FL (Marianna); GA (Alpharetta, Columbus, Cummings, Daws…" at bounding box center [486, 207] width 376 height 48
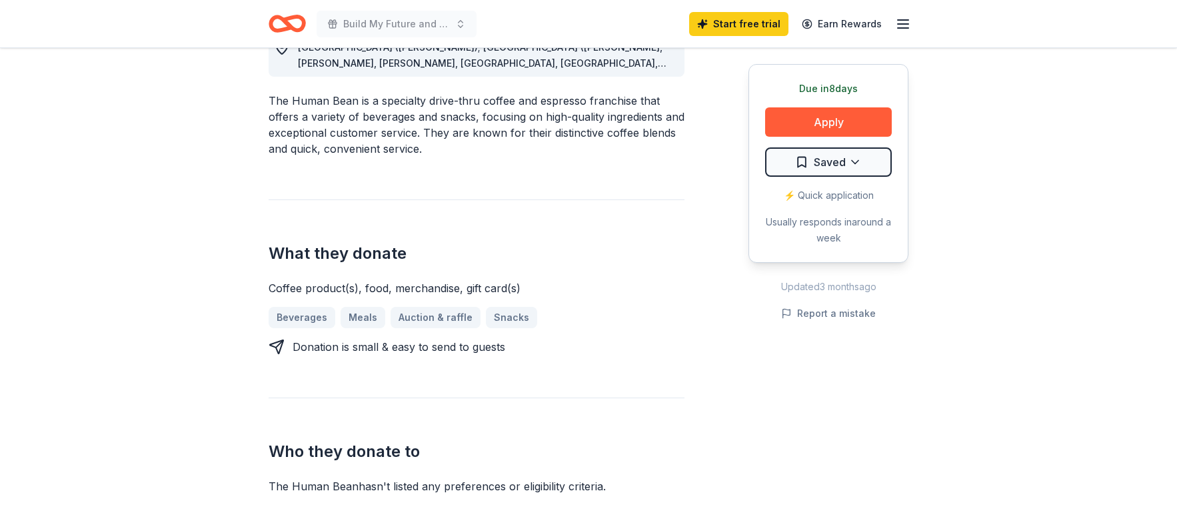
scroll to position [431, 0]
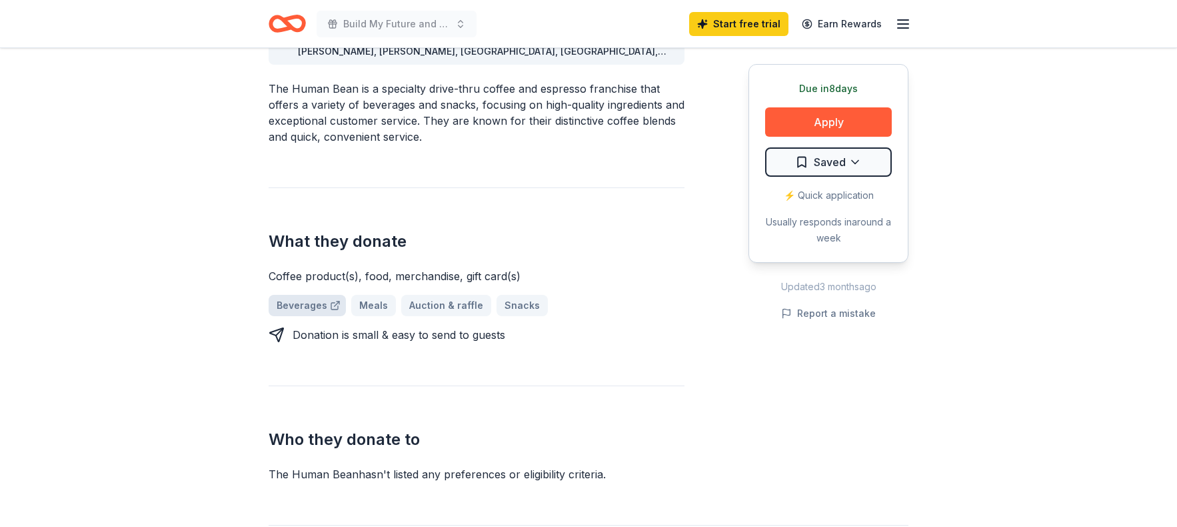
click at [309, 306] on link "Beverages" at bounding box center [307, 305] width 77 height 21
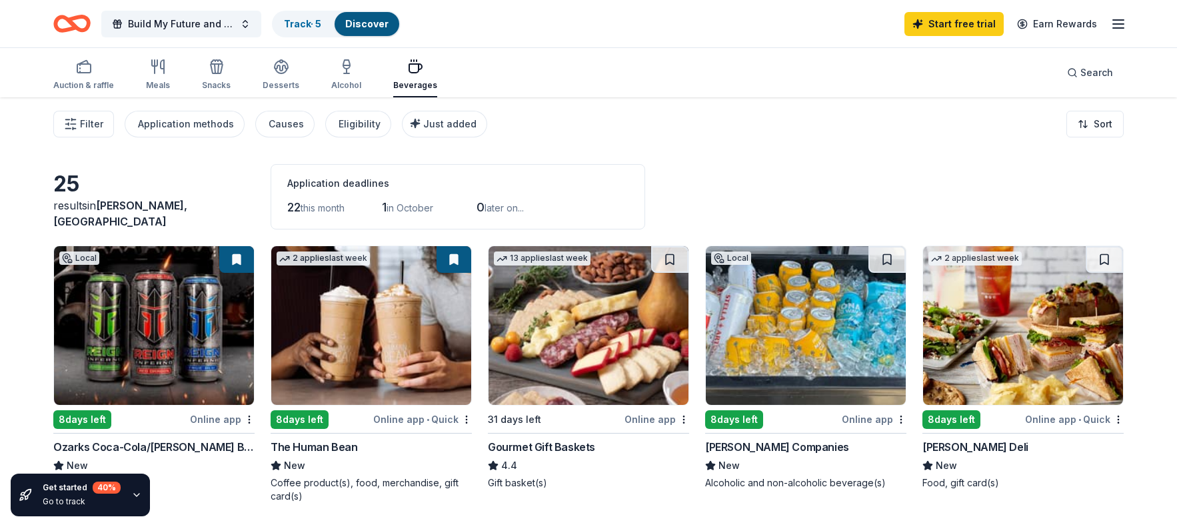
click at [305, 420] on div "8 days left" at bounding box center [300, 419] width 58 height 19
click at [170, 350] on img at bounding box center [154, 325] width 200 height 159
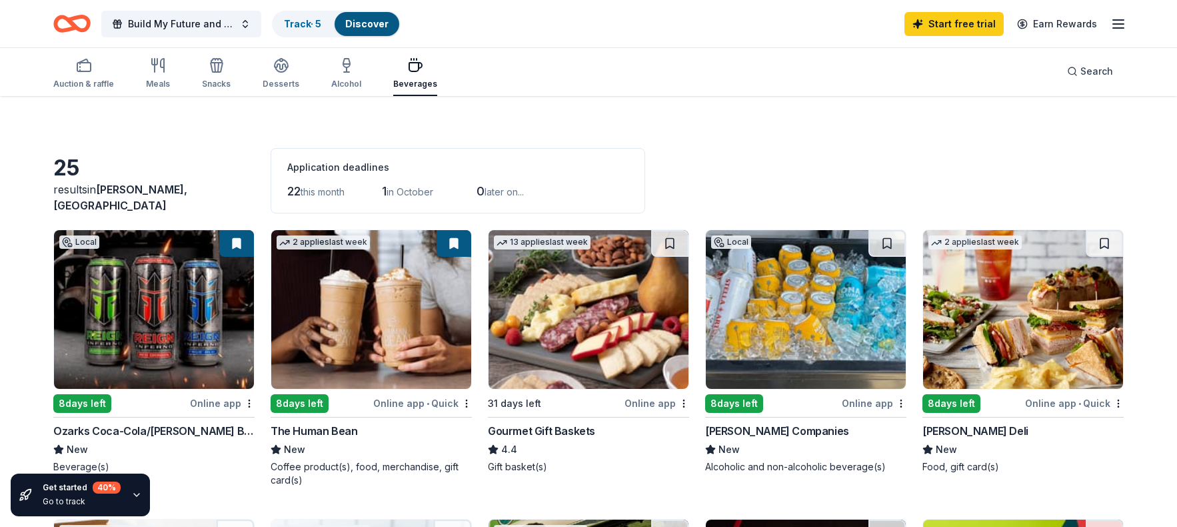
scroll to position [19, 0]
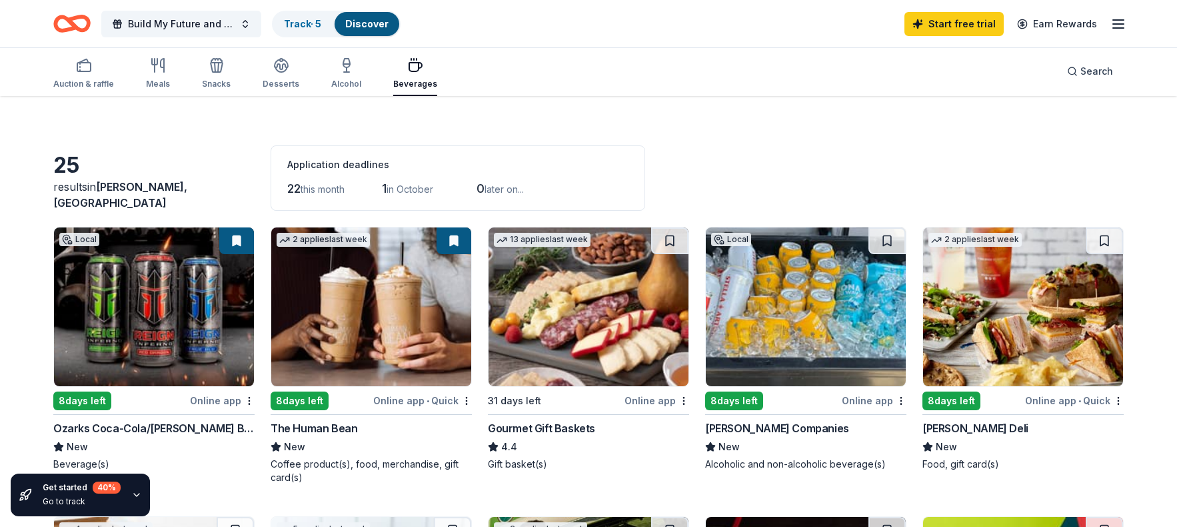
click at [574, 321] on img at bounding box center [589, 306] width 200 height 159
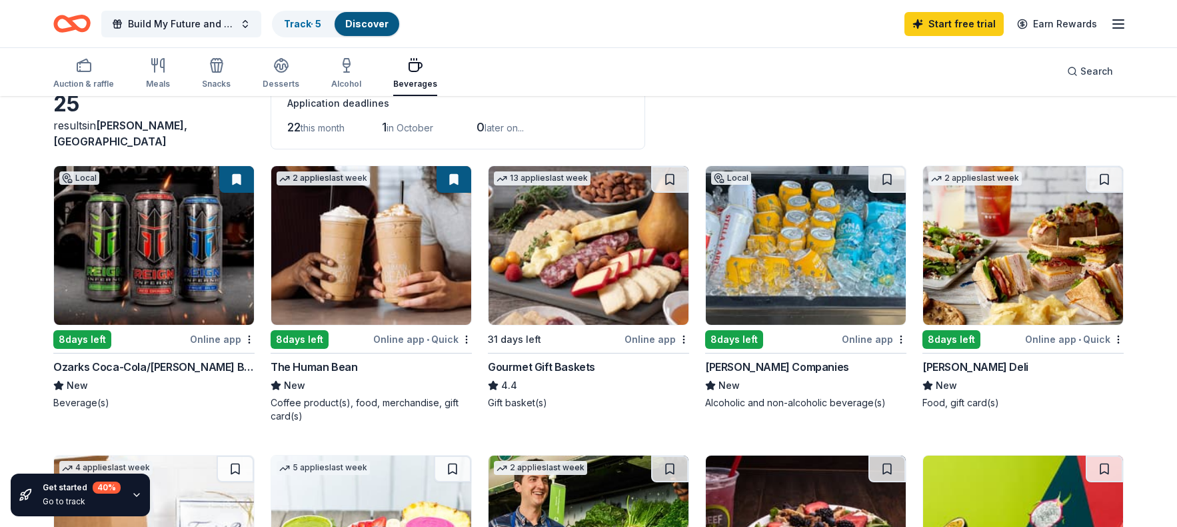
scroll to position [93, 0]
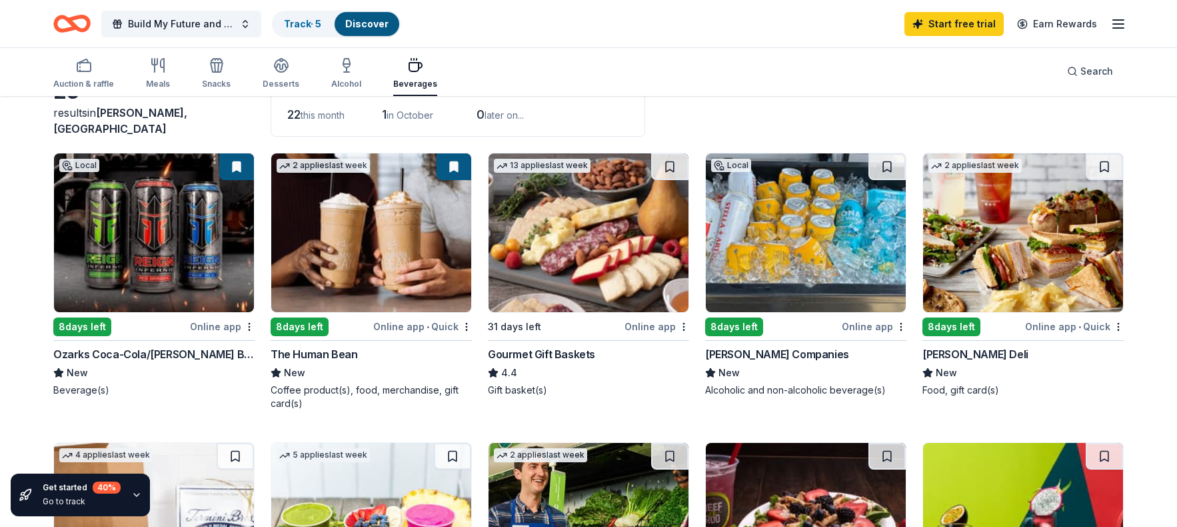
click at [1022, 262] on img at bounding box center [1023, 232] width 200 height 159
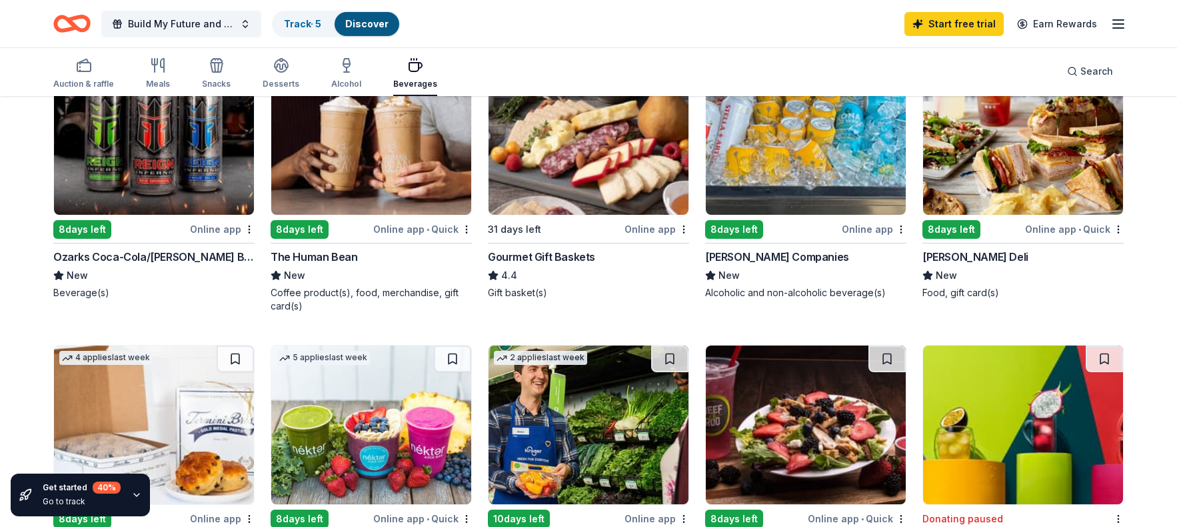
scroll to position [365, 0]
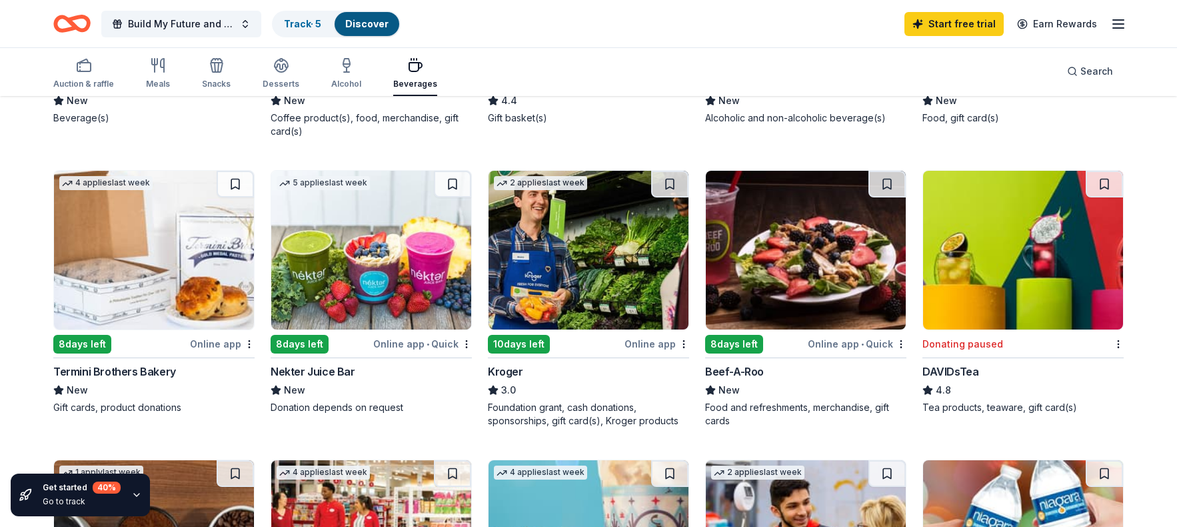
click at [824, 285] on img at bounding box center [806, 250] width 200 height 159
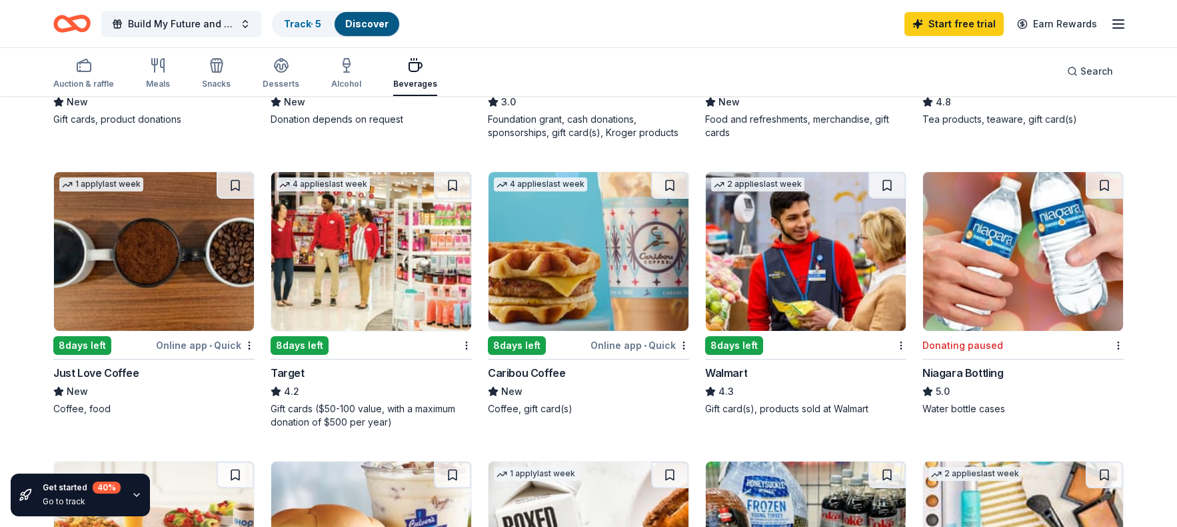
scroll to position [690, 0]
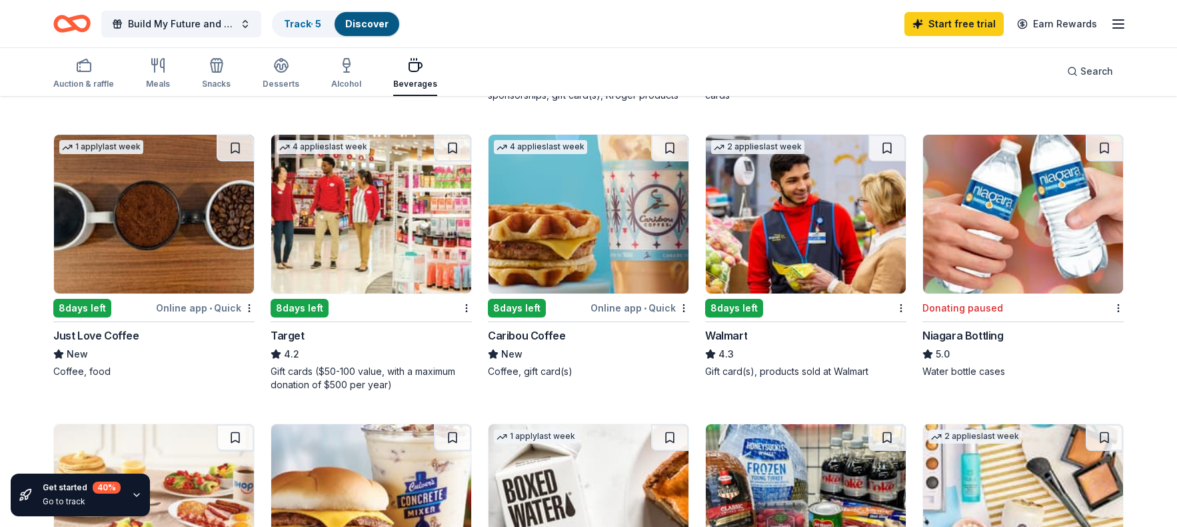
click at [361, 219] on img at bounding box center [371, 214] width 200 height 159
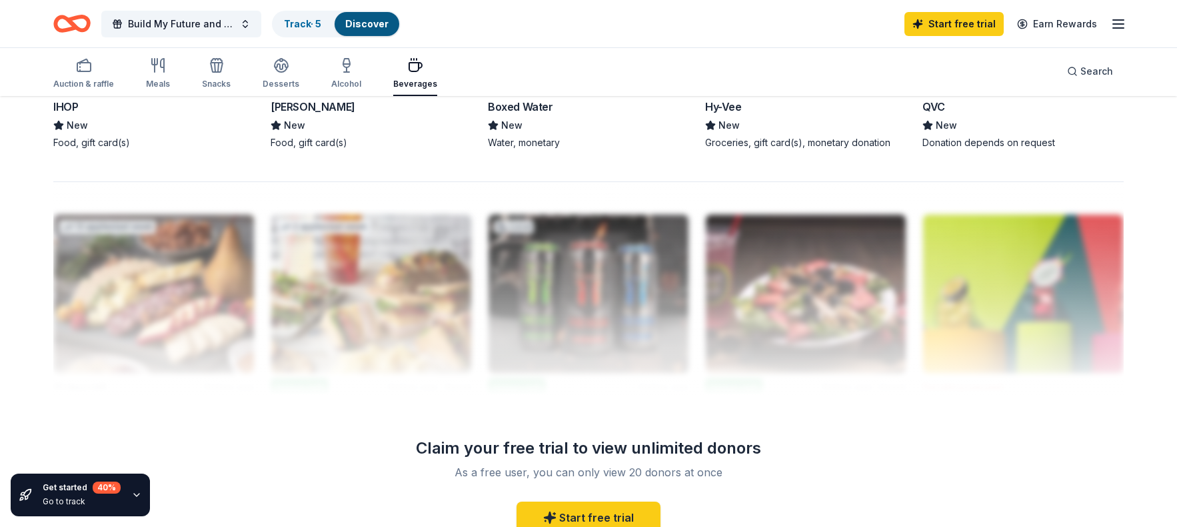
scroll to position [1249, 0]
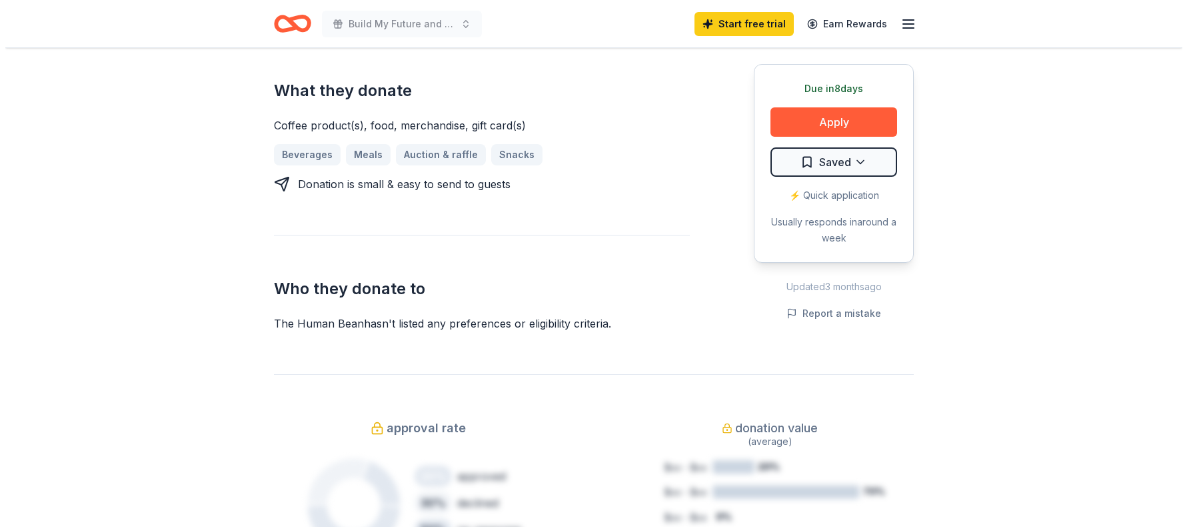
scroll to position [327, 0]
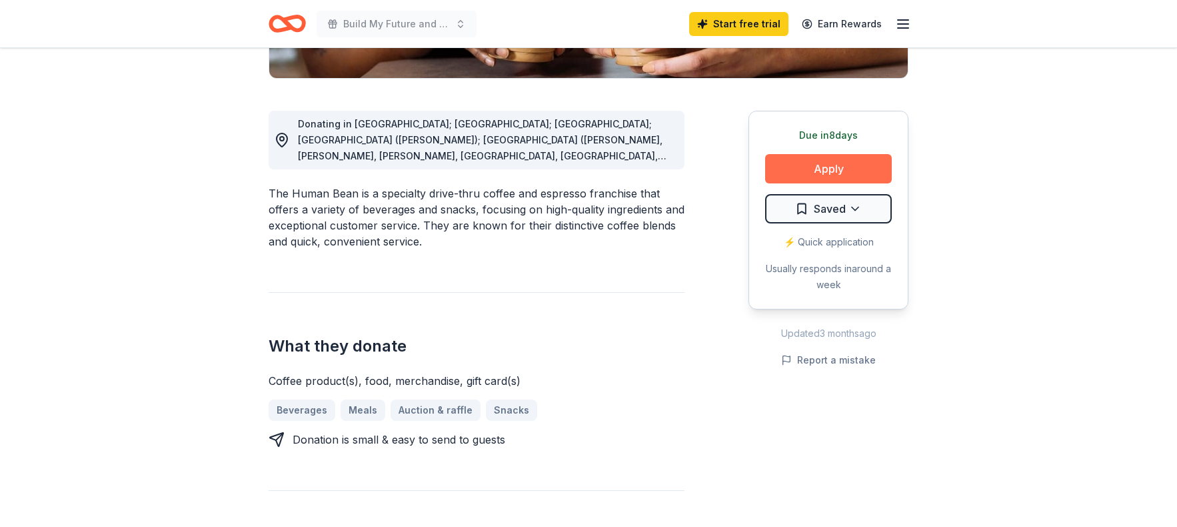
click at [818, 159] on button "Apply" at bounding box center [828, 168] width 127 height 29
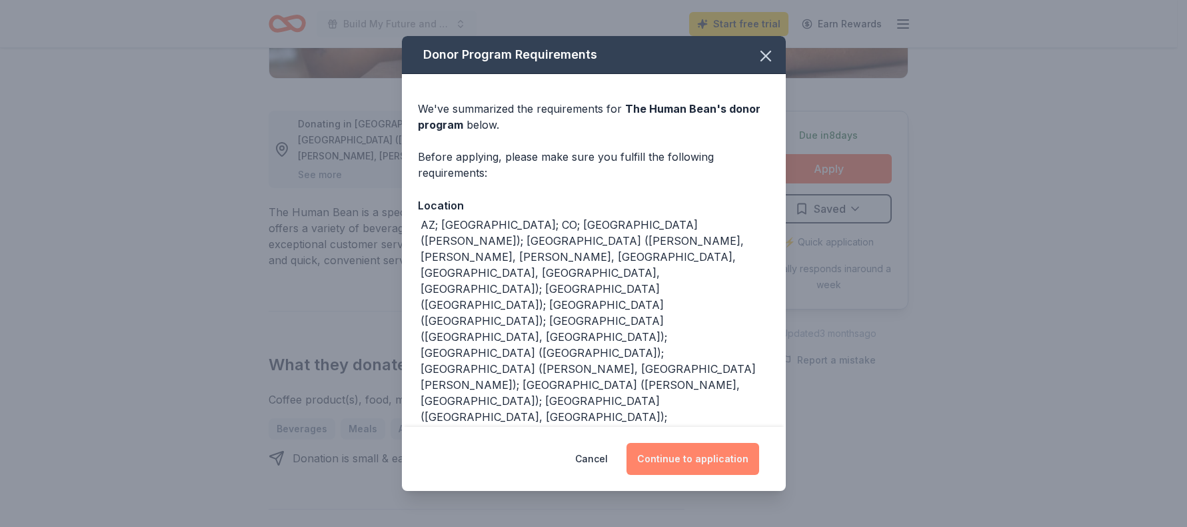
click at [689, 451] on button "Continue to application" at bounding box center [692, 459] width 133 height 32
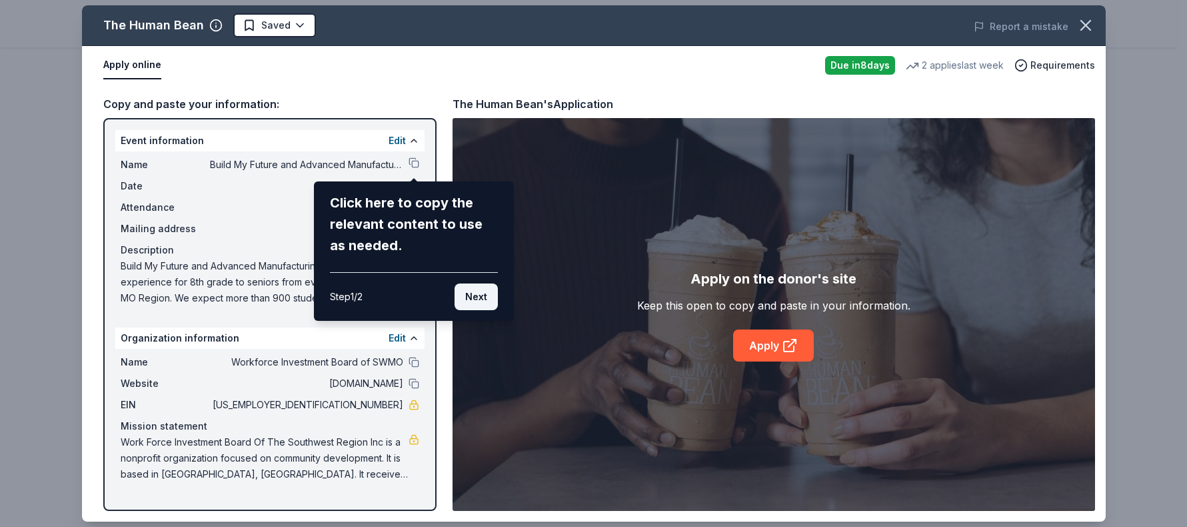
click at [481, 298] on button "Next" at bounding box center [476, 296] width 43 height 27
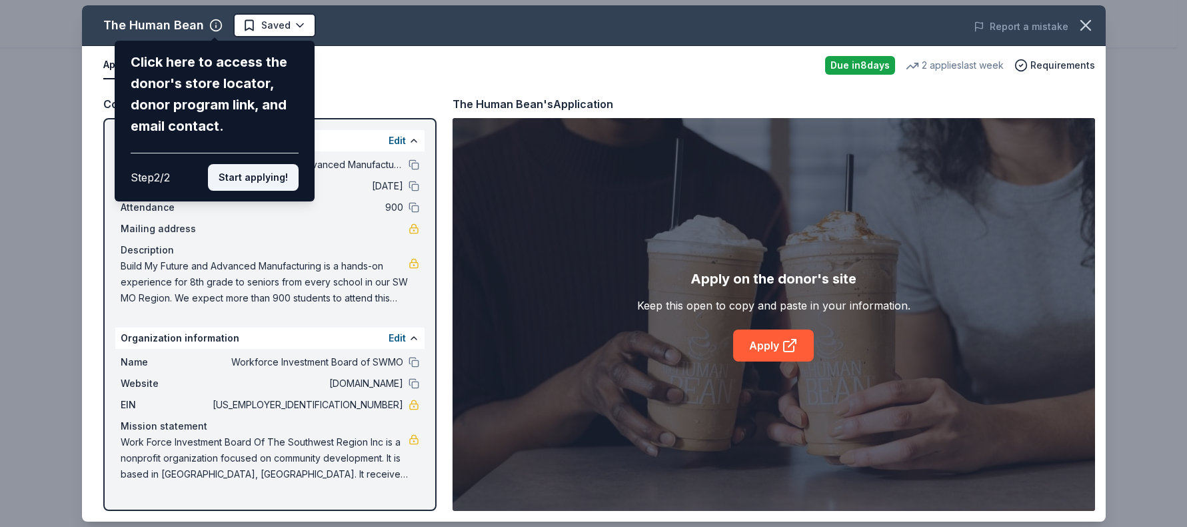
click at [253, 175] on button "Start applying!" at bounding box center [253, 177] width 91 height 27
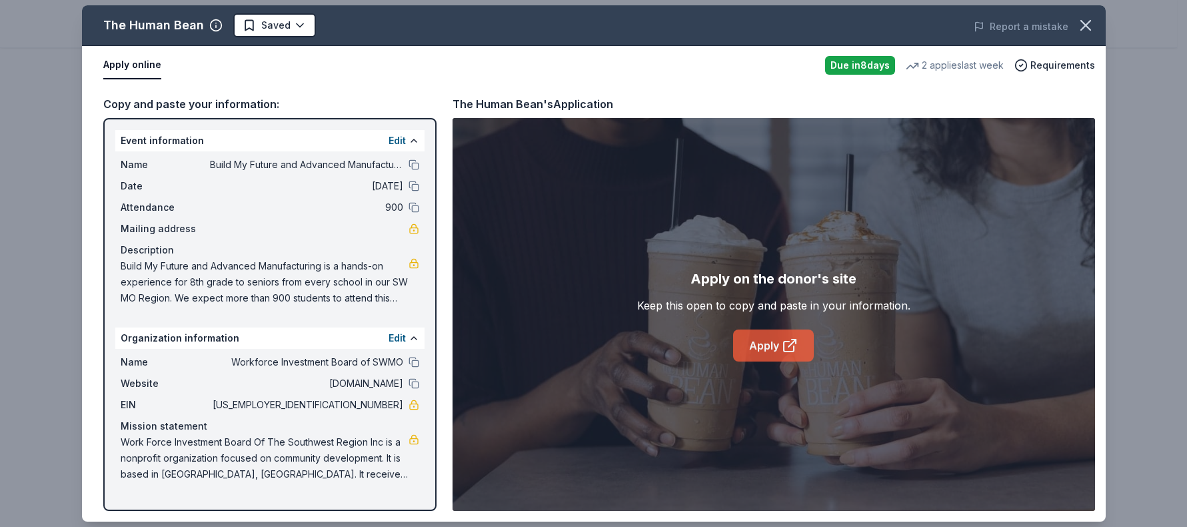
click at [772, 344] on link "Apply" at bounding box center [773, 345] width 81 height 32
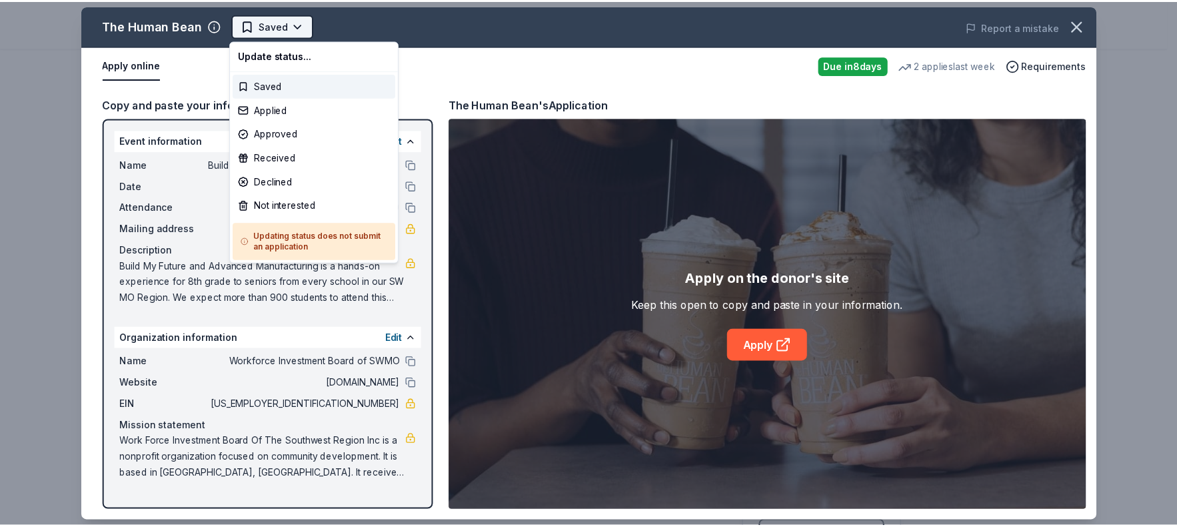
scroll to position [0, 0]
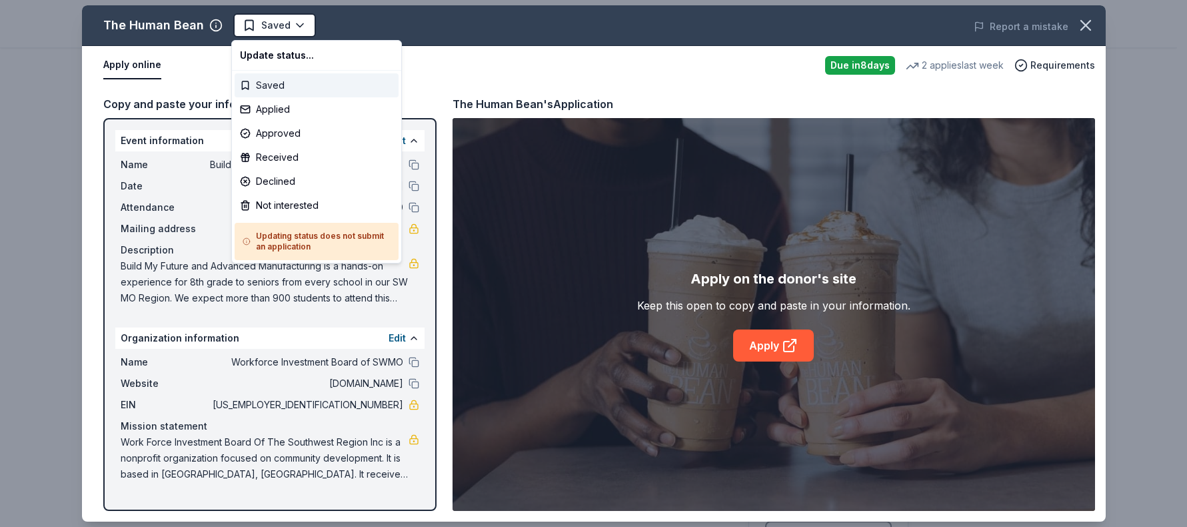
click at [275, 83] on div "Saved" at bounding box center [317, 85] width 164 height 24
click at [243, 24] on html "Build My Future and Advanced Manufacturing Start free trial Earn Rewards Due in…" at bounding box center [593, 263] width 1187 height 527
click at [656, 75] on html "Build My Future and Advanced Manufacturing Start free trial Earn Rewards Due in…" at bounding box center [593, 263] width 1187 height 527
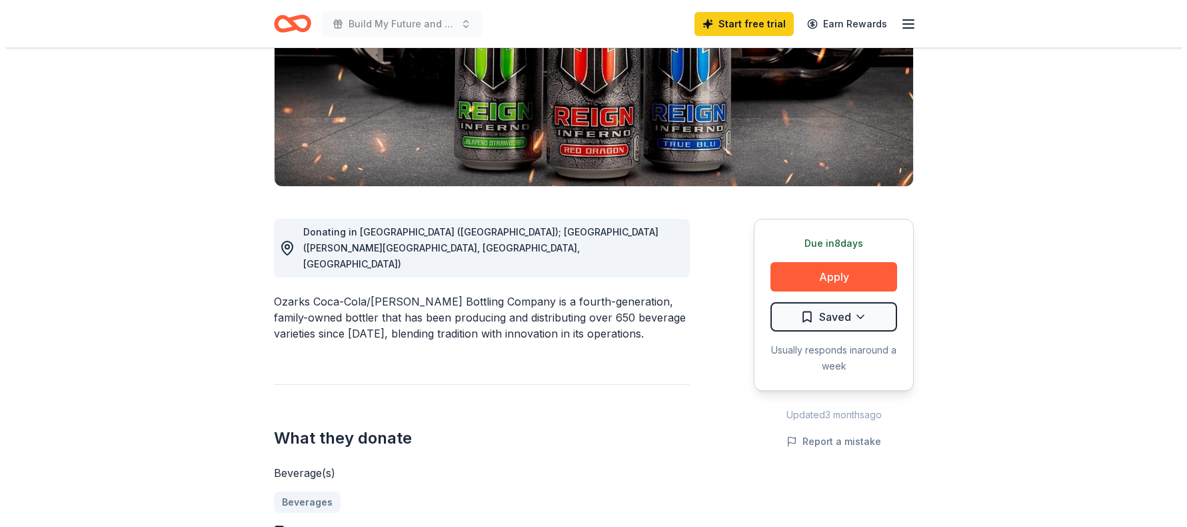
scroll to position [277, 0]
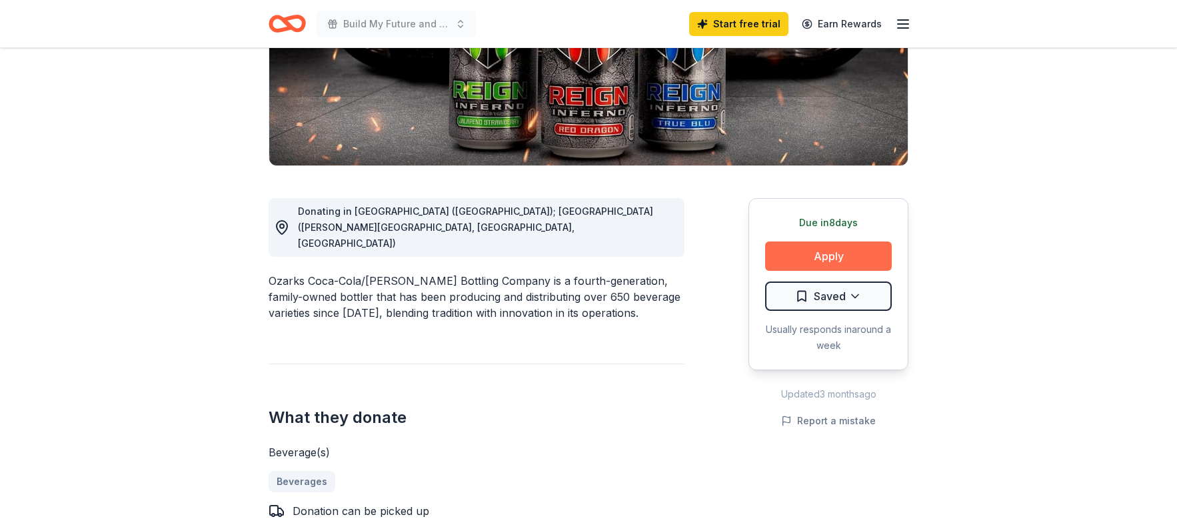
click at [828, 241] on button "Apply" at bounding box center [828, 255] width 127 height 29
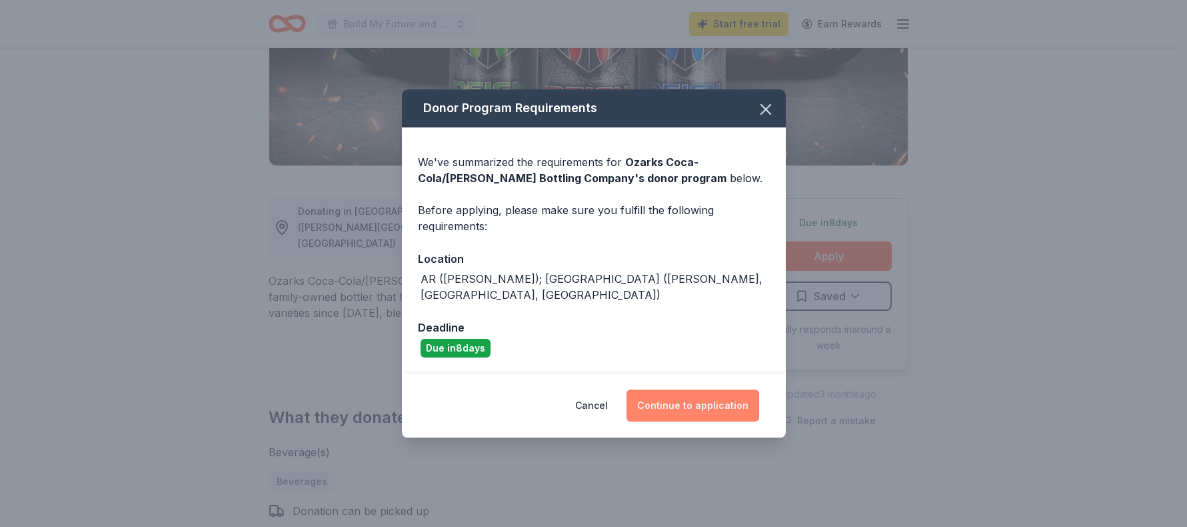
click at [700, 395] on button "Continue to application" at bounding box center [692, 405] width 133 height 32
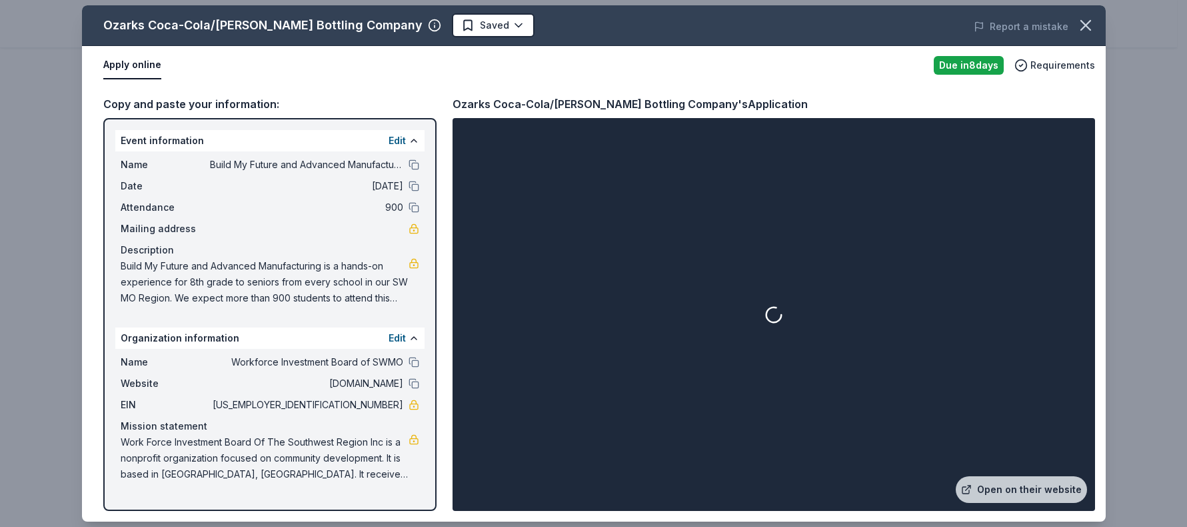
click at [273, 140] on div "Event information Edit" at bounding box center [269, 140] width 309 height 21
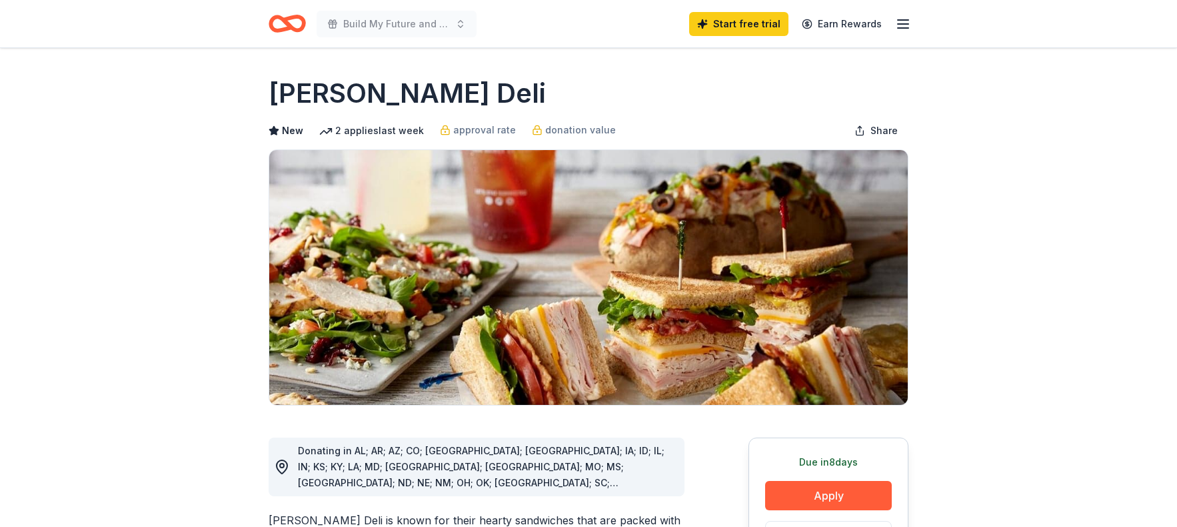
scroll to position [277, 0]
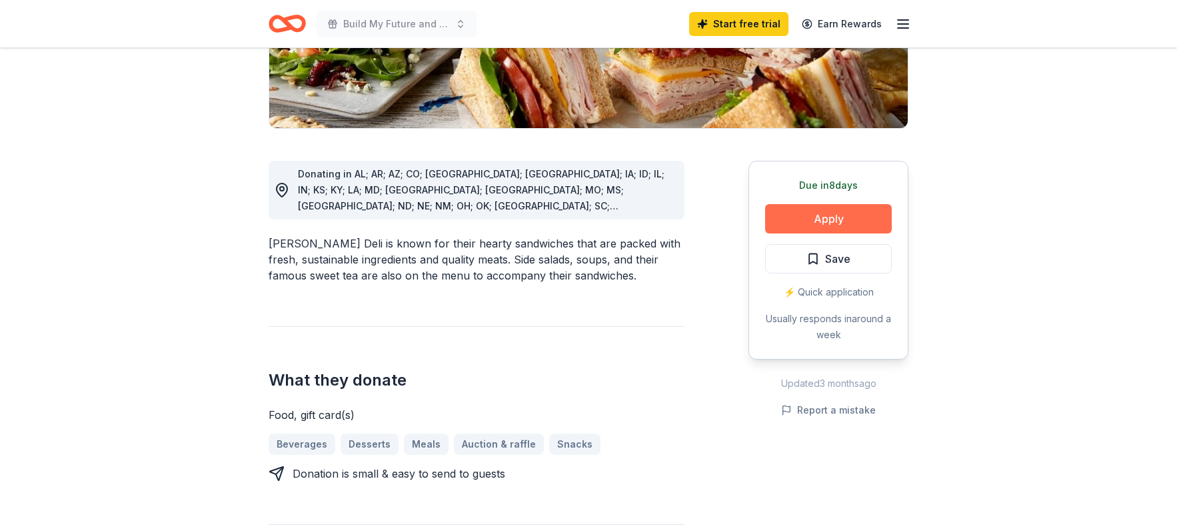
click at [832, 218] on button "Apply" at bounding box center [828, 218] width 127 height 29
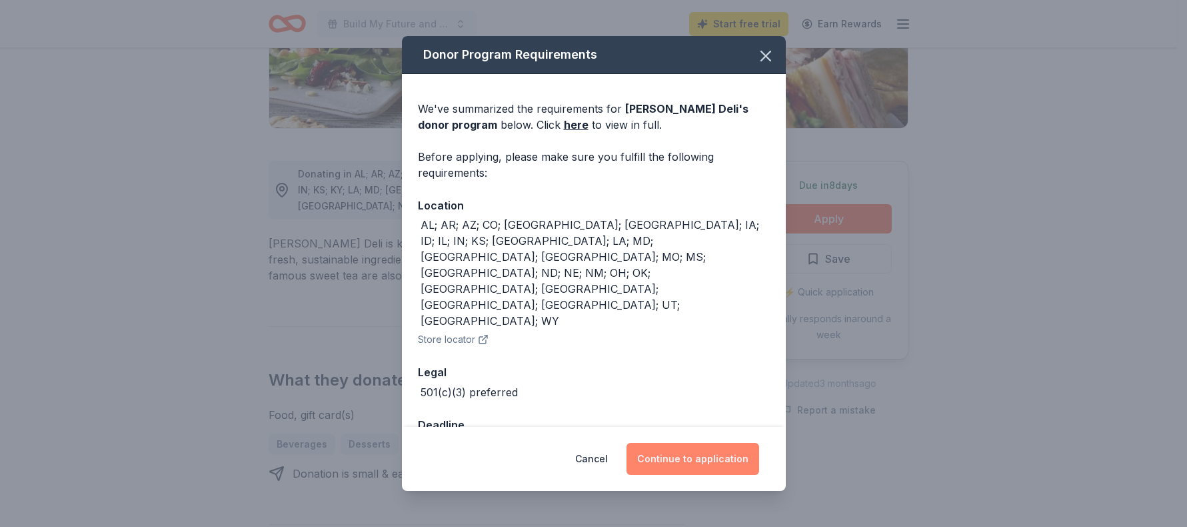
click at [702, 443] on button "Continue to application" at bounding box center [692, 459] width 133 height 32
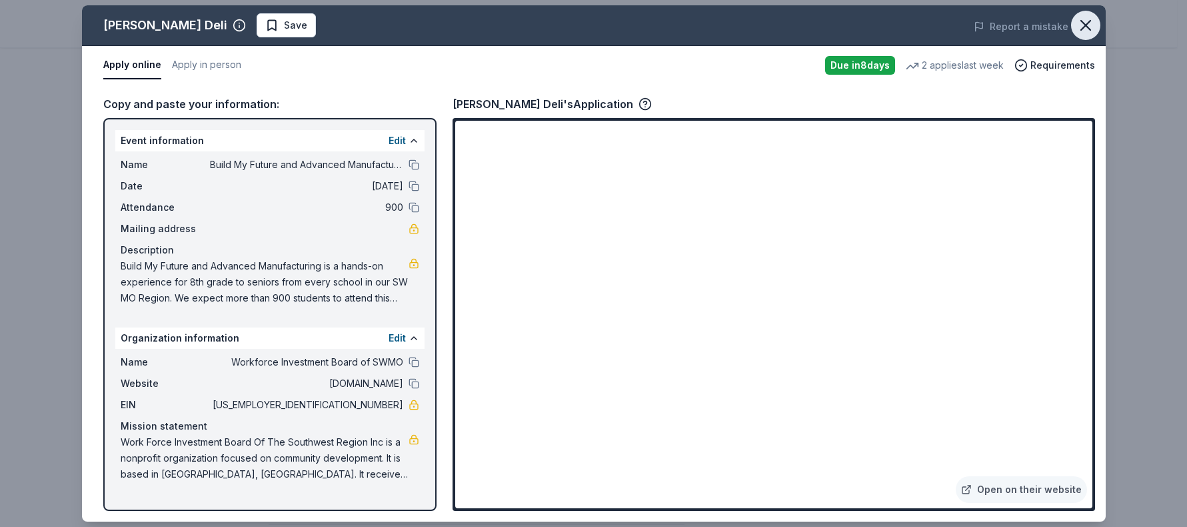
click at [1086, 25] on icon "button" at bounding box center [1085, 25] width 9 height 9
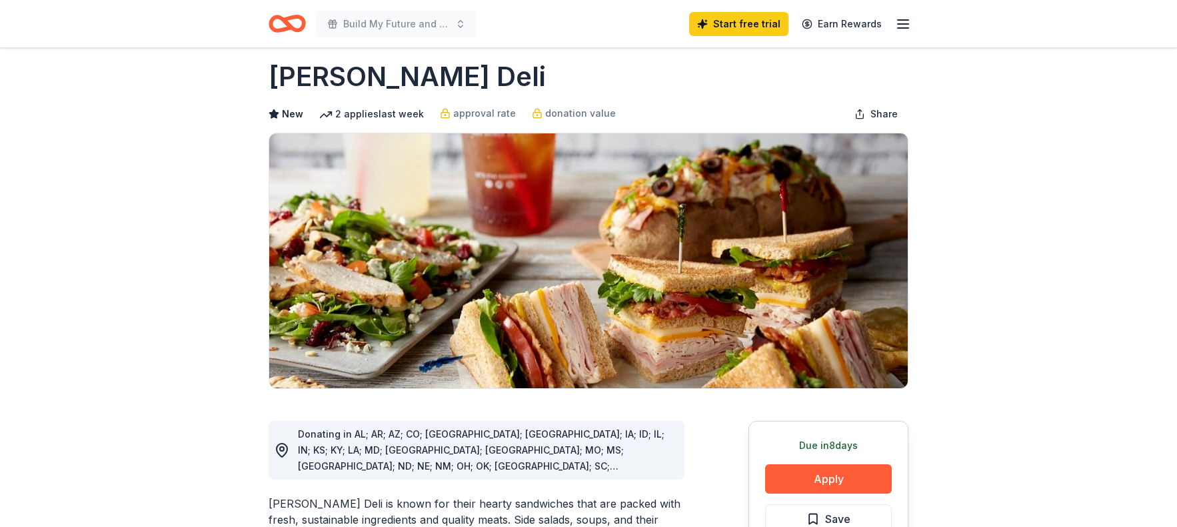
scroll to position [0, 0]
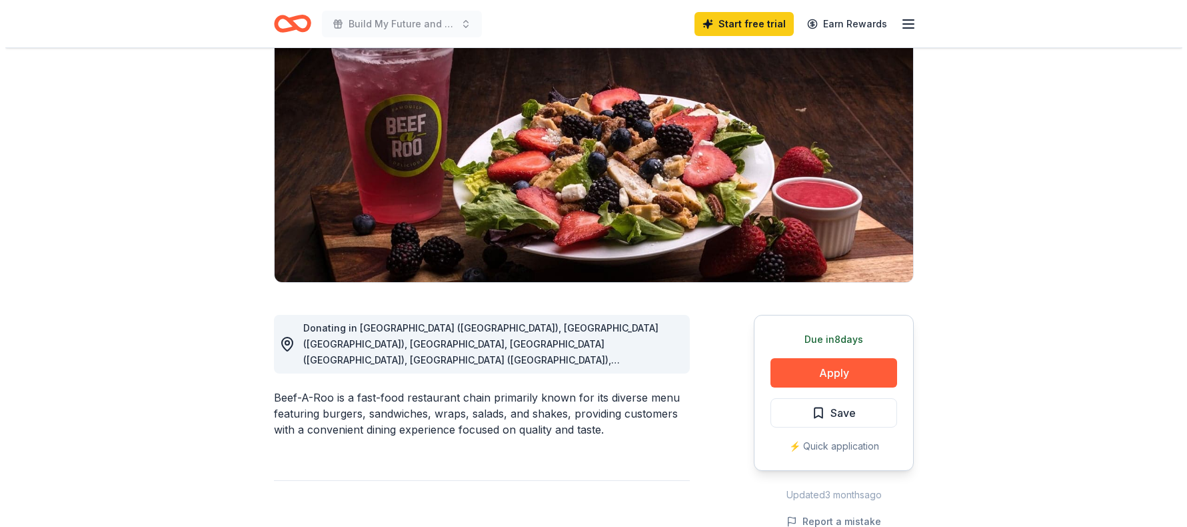
scroll to position [133, 0]
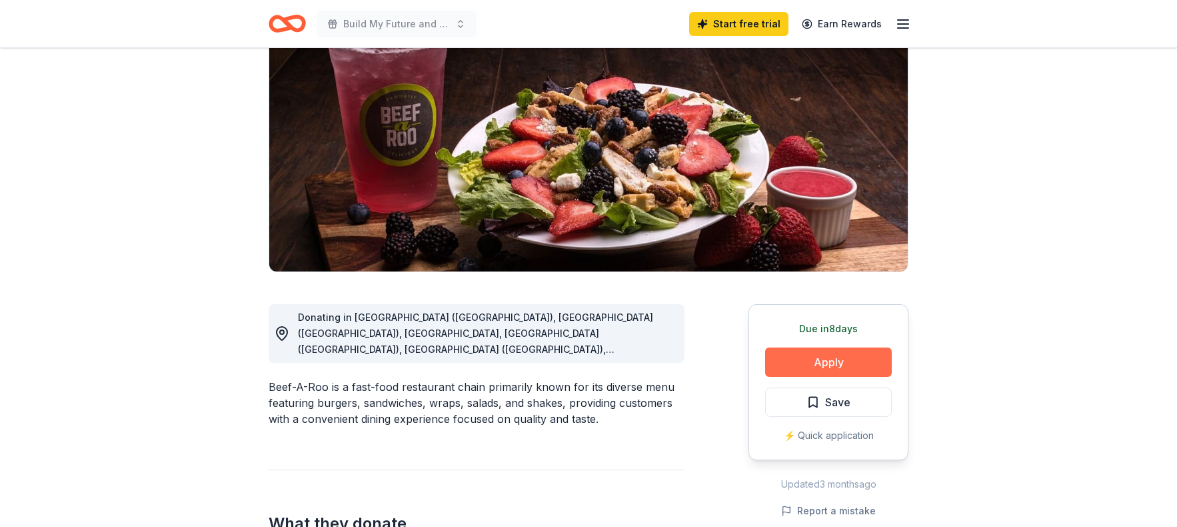
click at [840, 360] on button "Apply" at bounding box center [828, 361] width 127 height 29
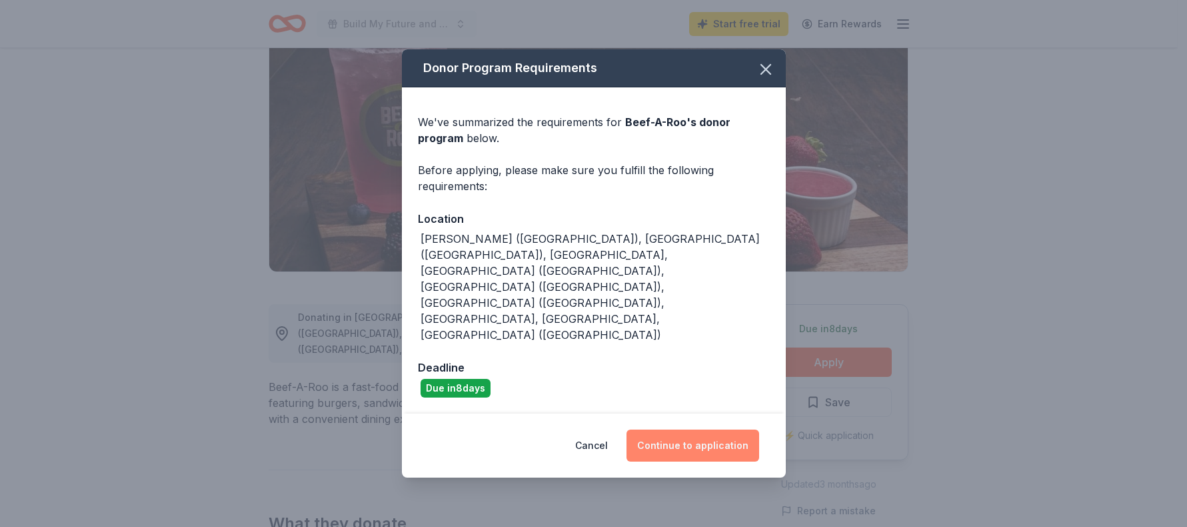
click at [690, 429] on button "Continue to application" at bounding box center [692, 445] width 133 height 32
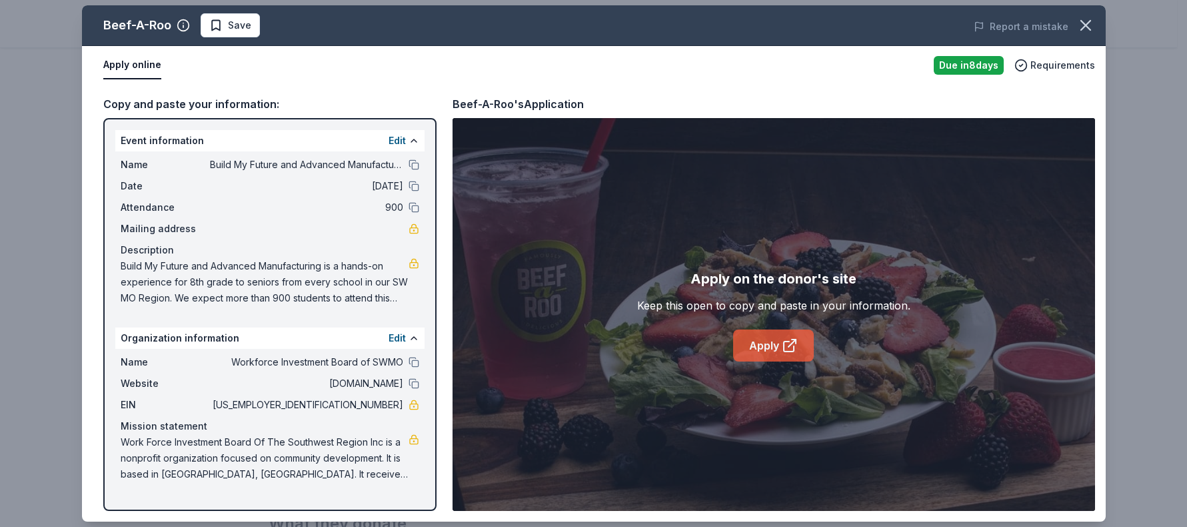
click at [778, 339] on link "Apply" at bounding box center [773, 345] width 81 height 32
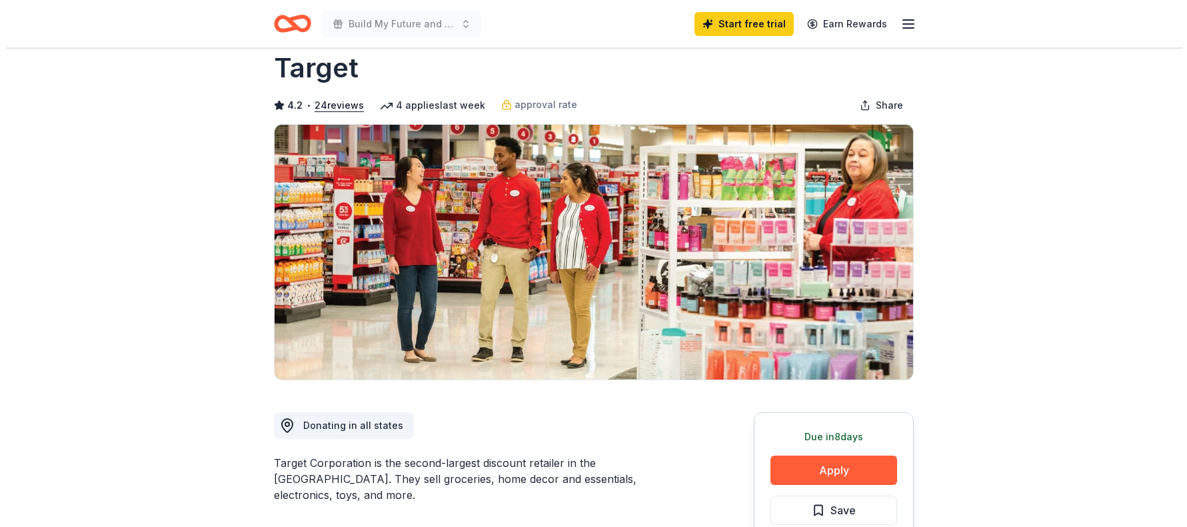
scroll to position [108, 0]
